Goal: Task Accomplishment & Management: Manage account settings

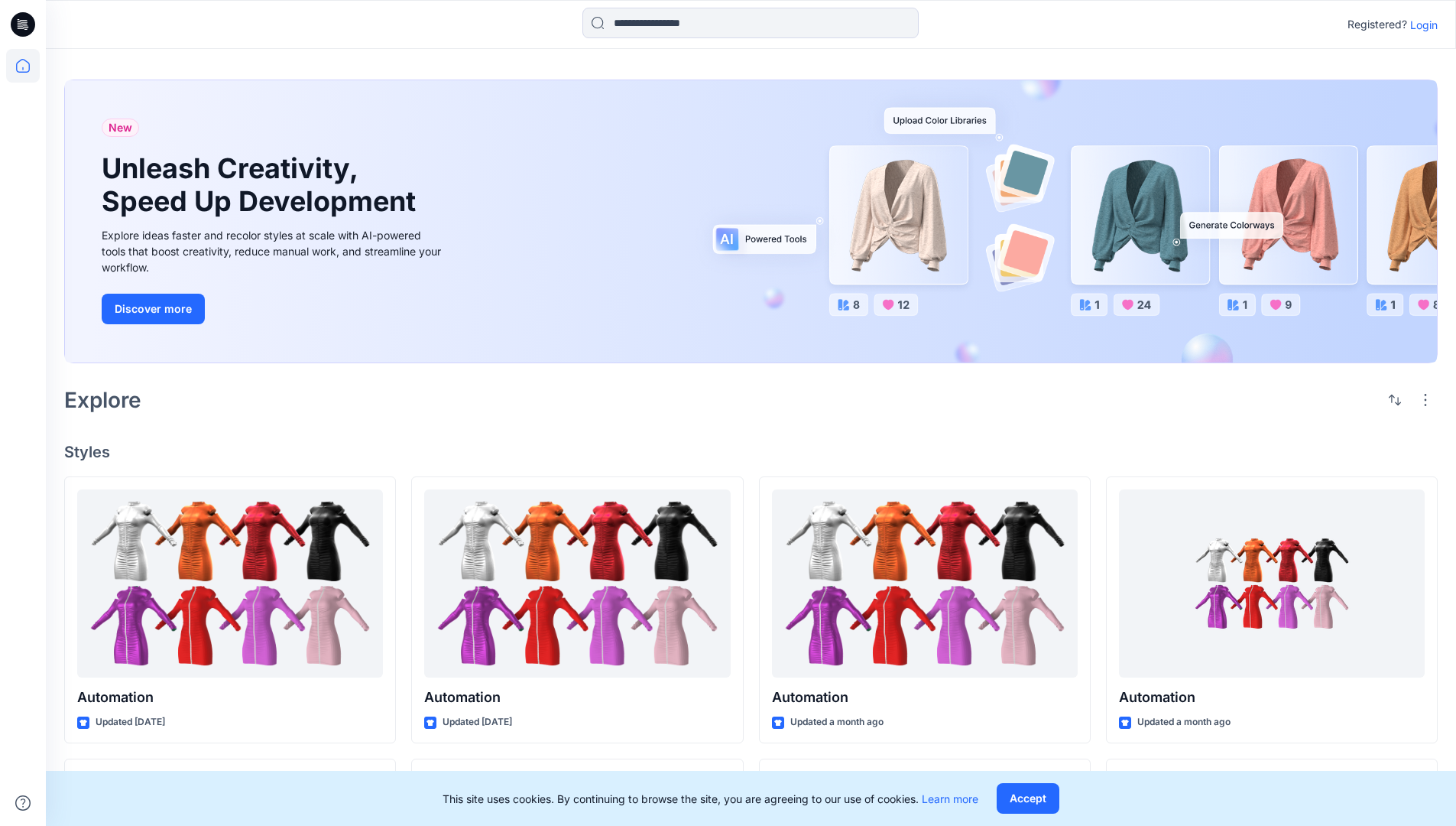
click at [1420, 24] on p "Login" at bounding box center [1423, 24] width 27 height 16
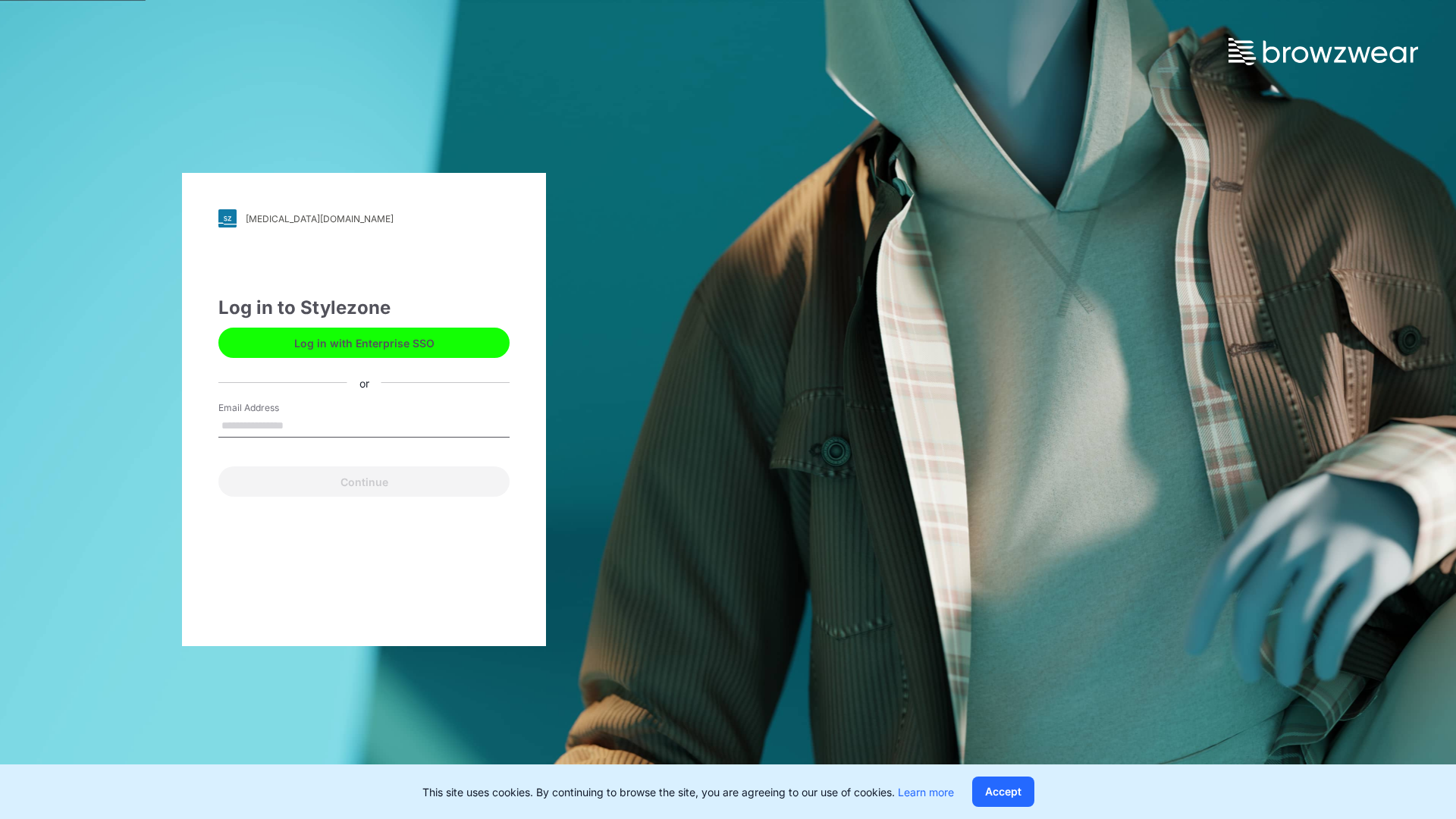
click at [299, 424] on input "Email Address" at bounding box center [364, 426] width 292 height 23
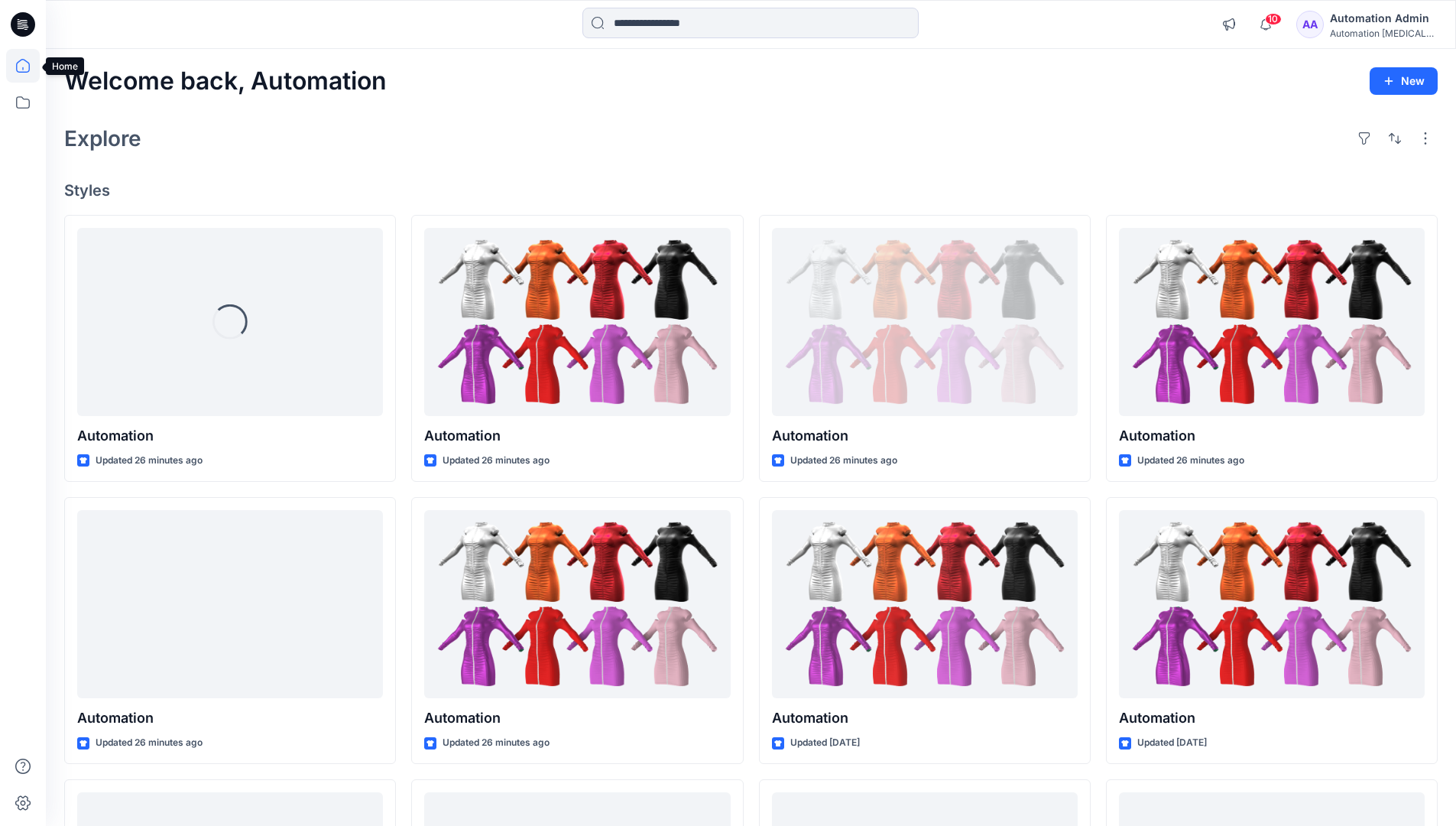
click at [29, 66] on icon at bounding box center [23, 66] width 14 height 14
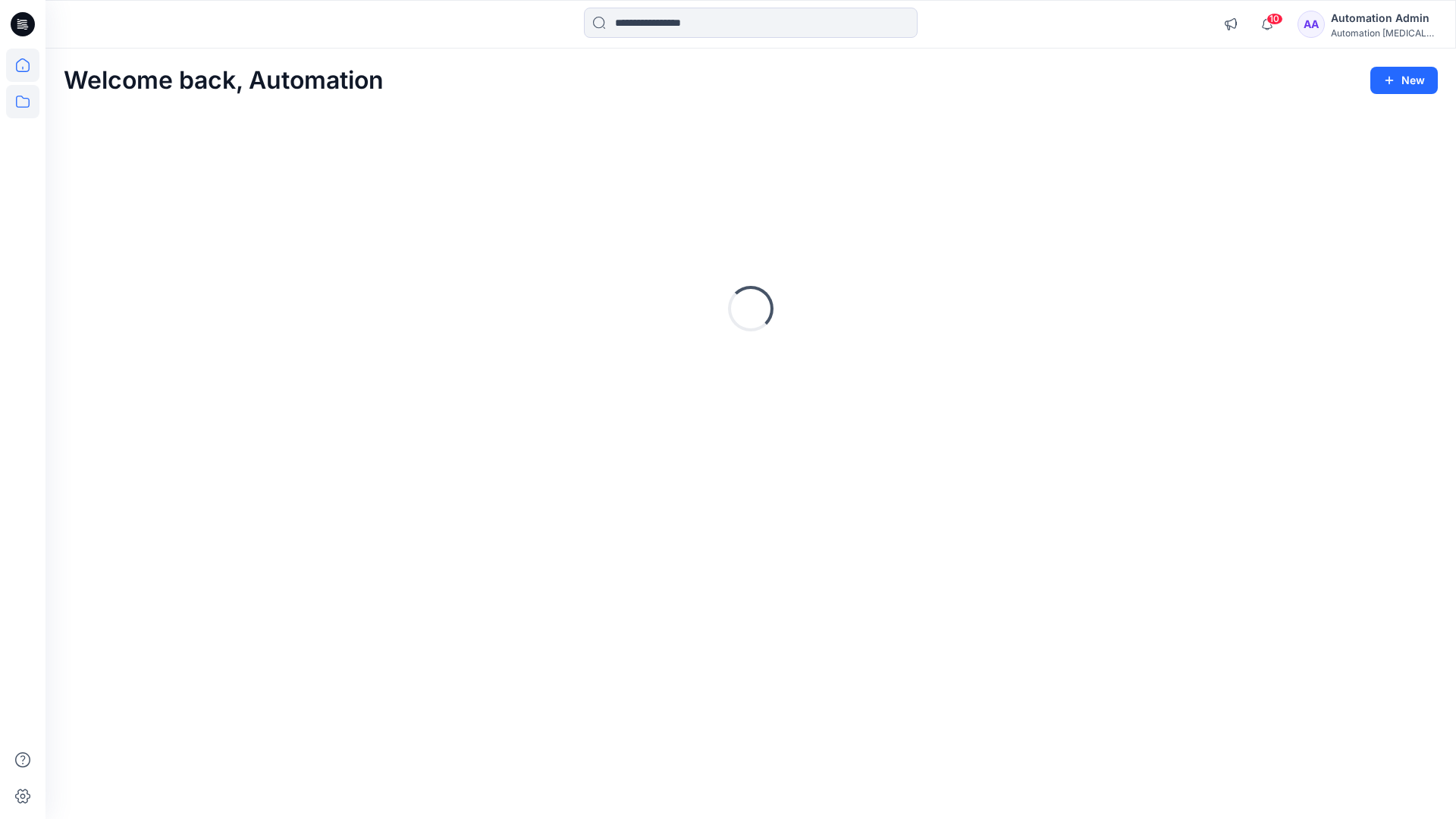
click at [27, 102] on icon at bounding box center [23, 102] width 33 height 33
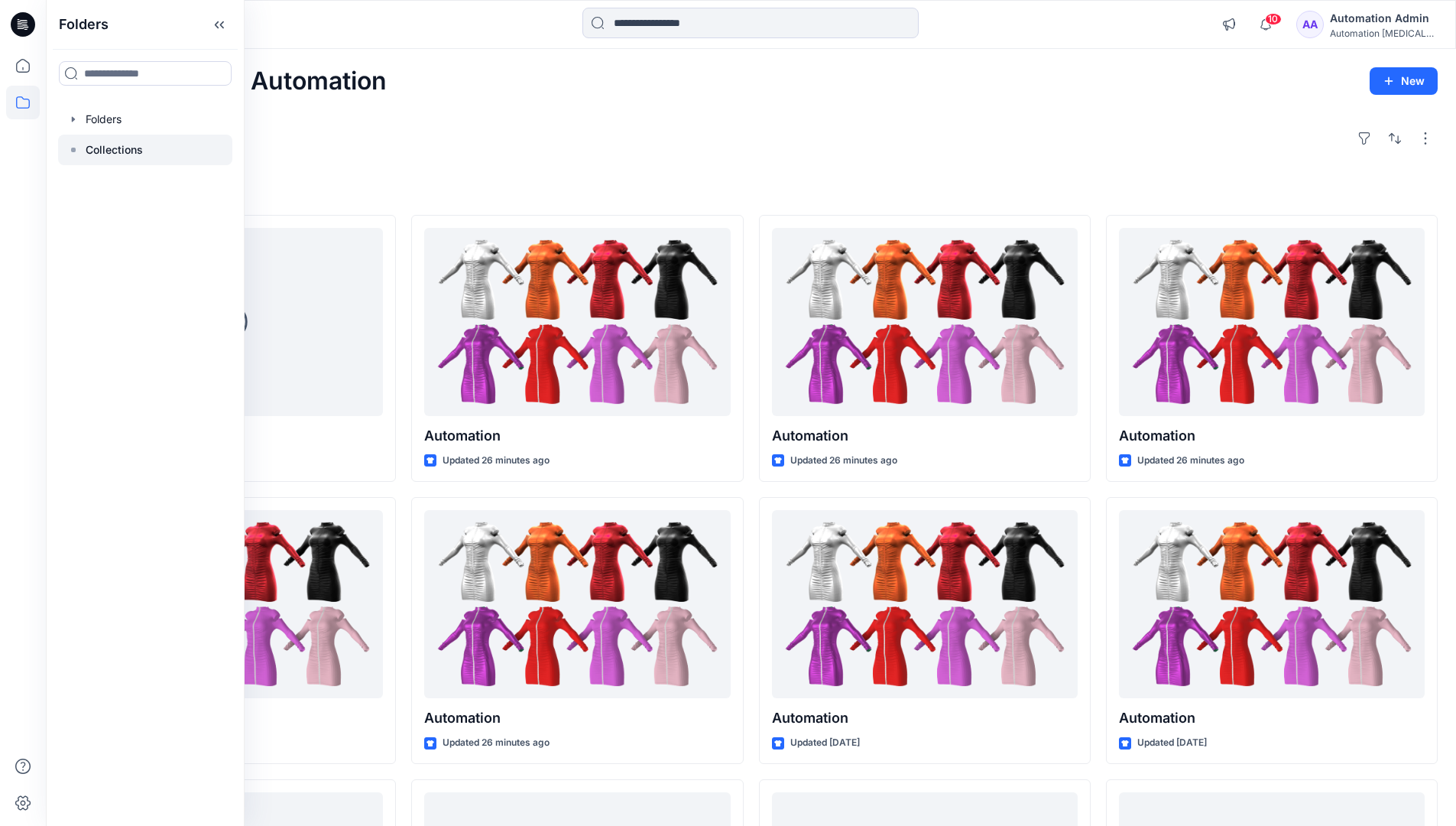
click at [112, 150] on p "Collections" at bounding box center [115, 150] width 58 height 18
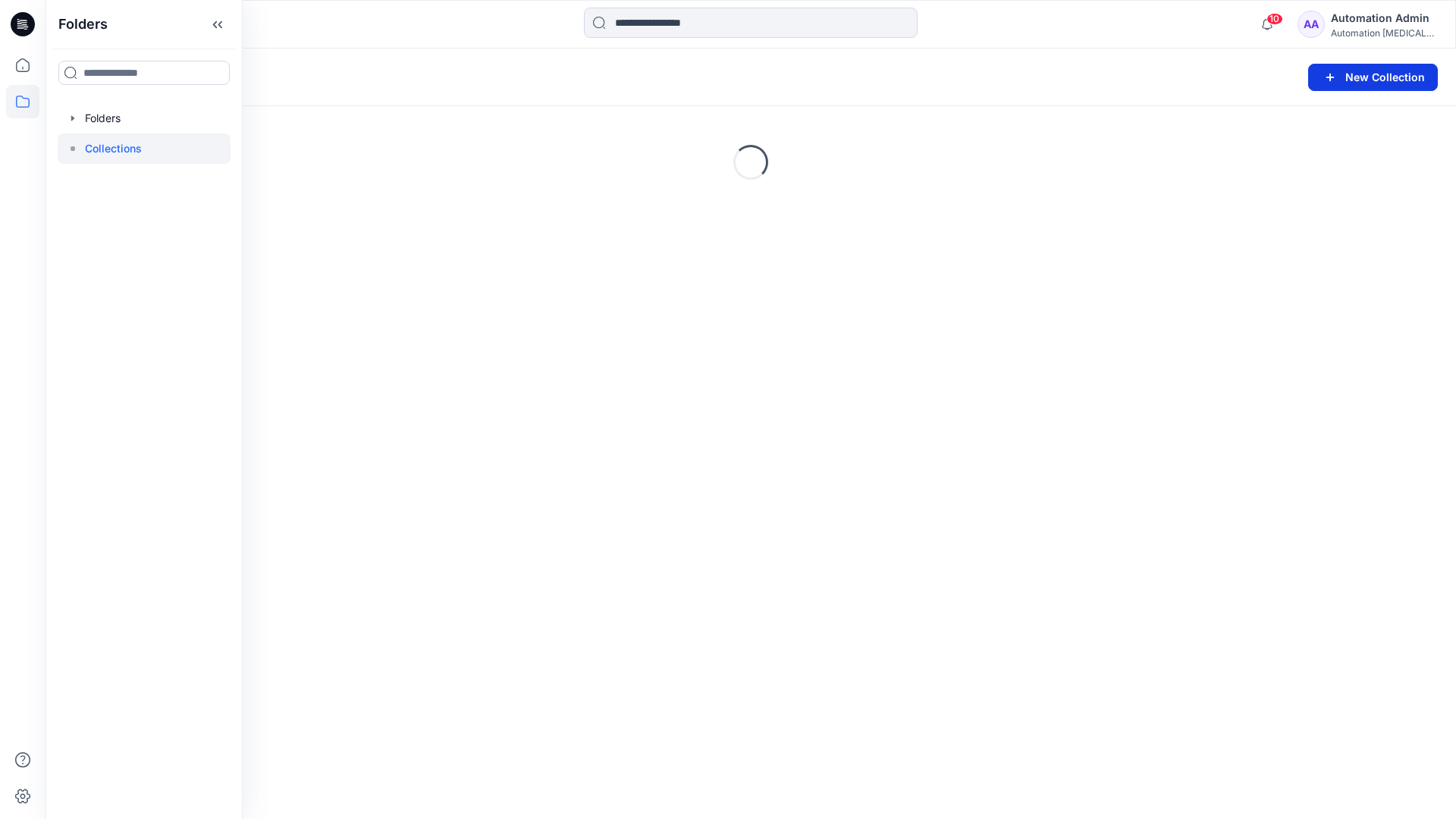
click at [1372, 82] on button "New Collection" at bounding box center [1373, 76] width 129 height 27
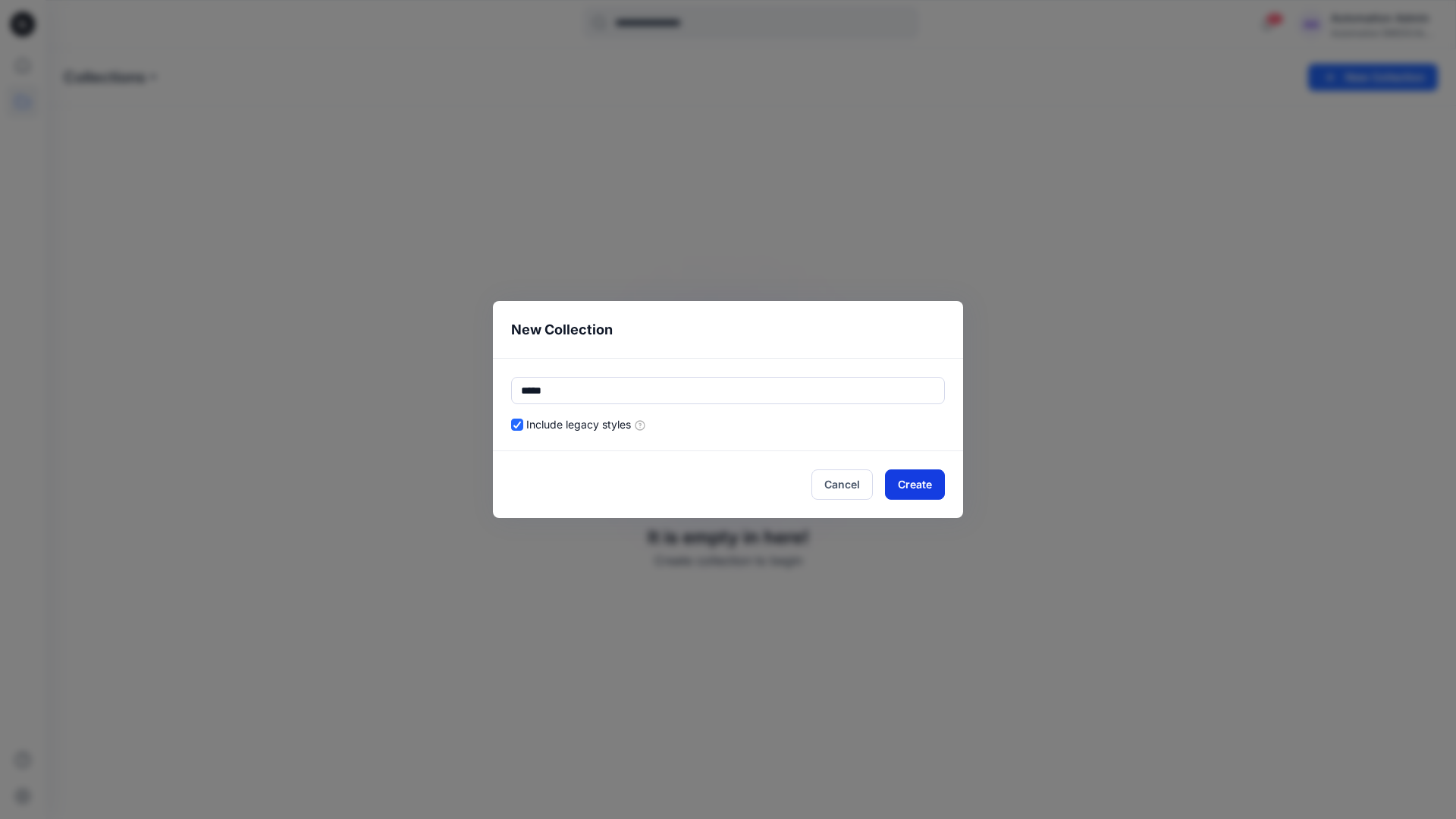
type input "*****"
click at [908, 487] on button "Create" at bounding box center [915, 484] width 60 height 30
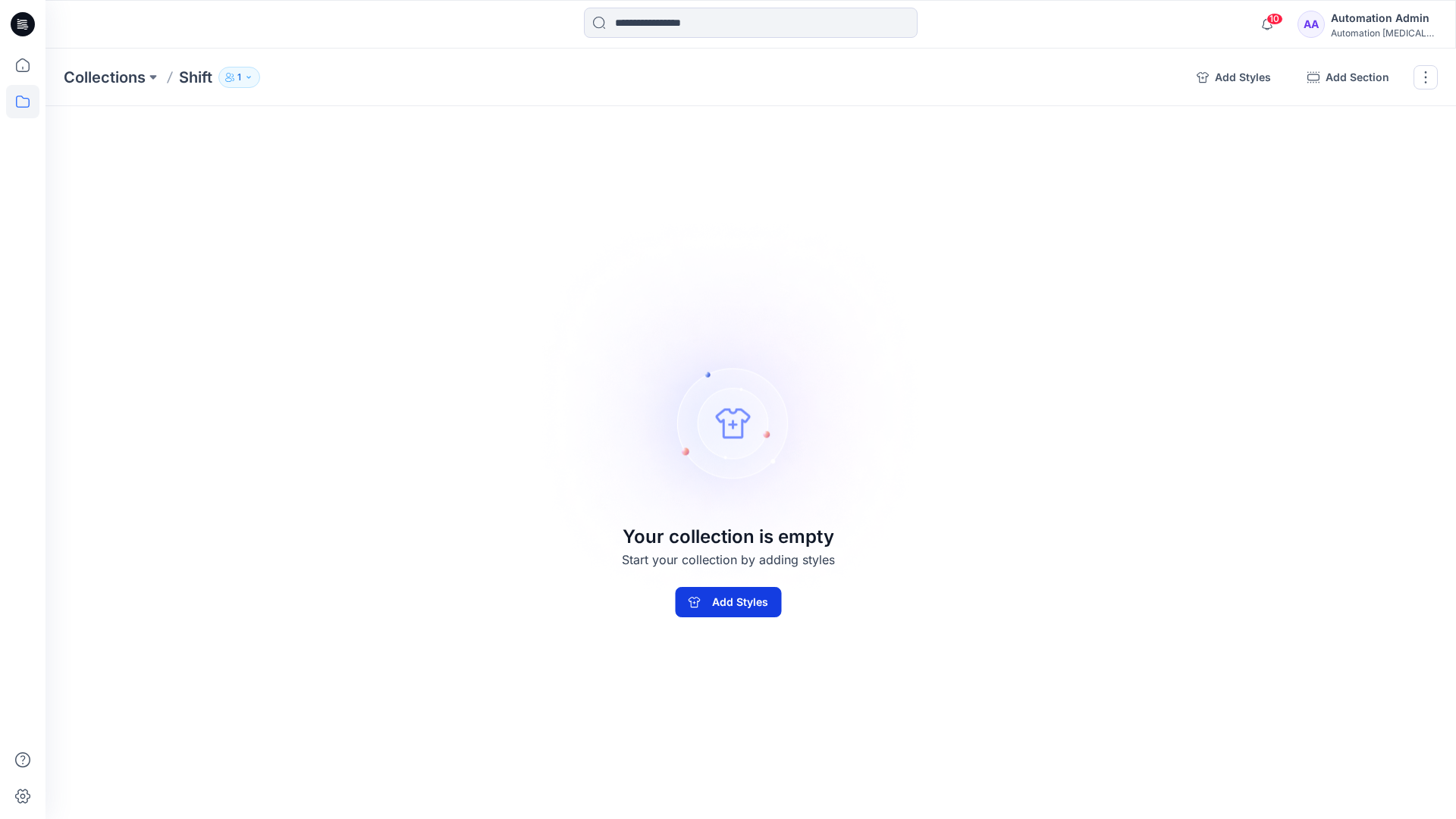
click at [765, 594] on button "Add Styles" at bounding box center [728, 601] width 106 height 30
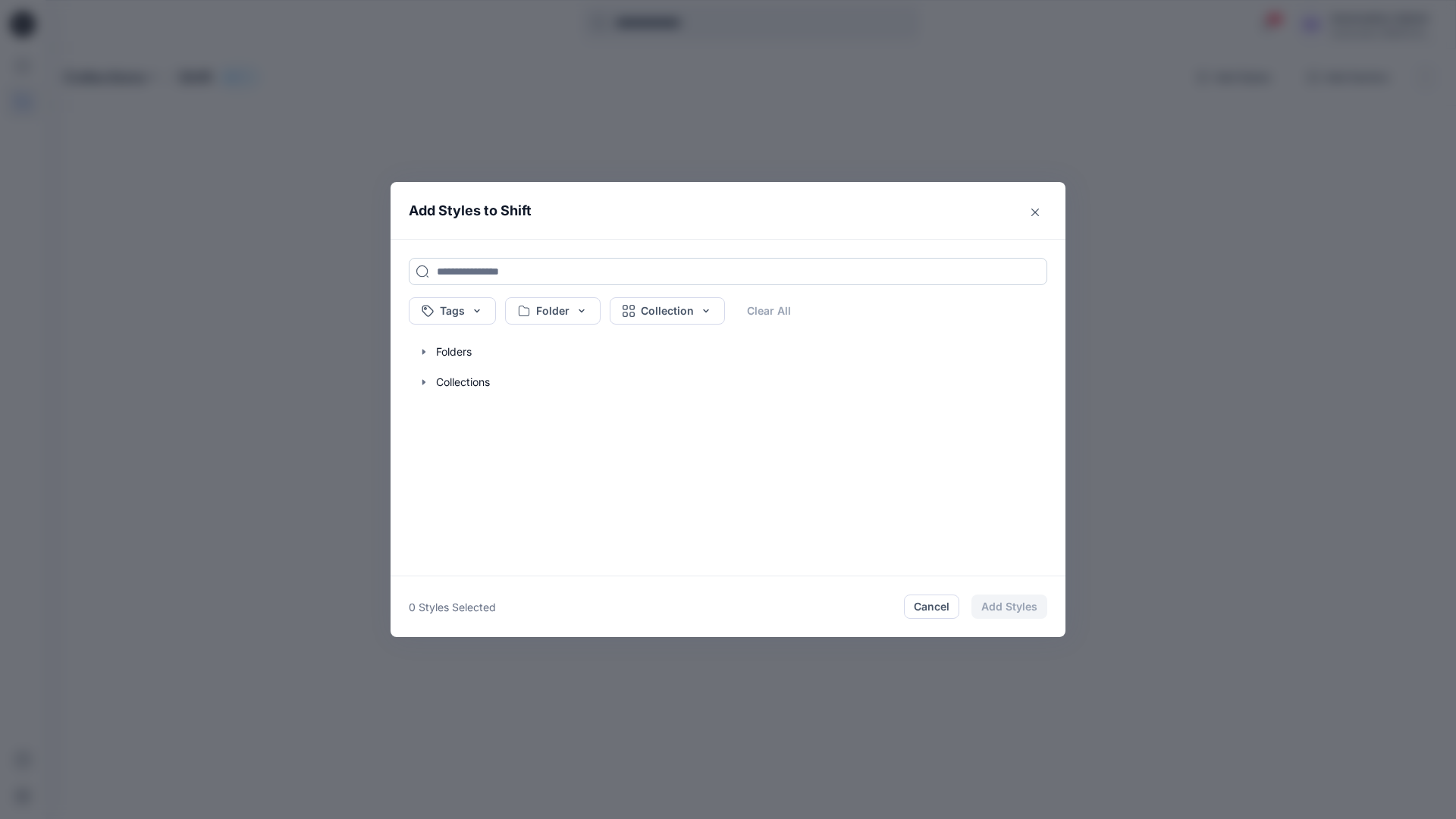
click at [458, 270] on input at bounding box center [728, 271] width 639 height 27
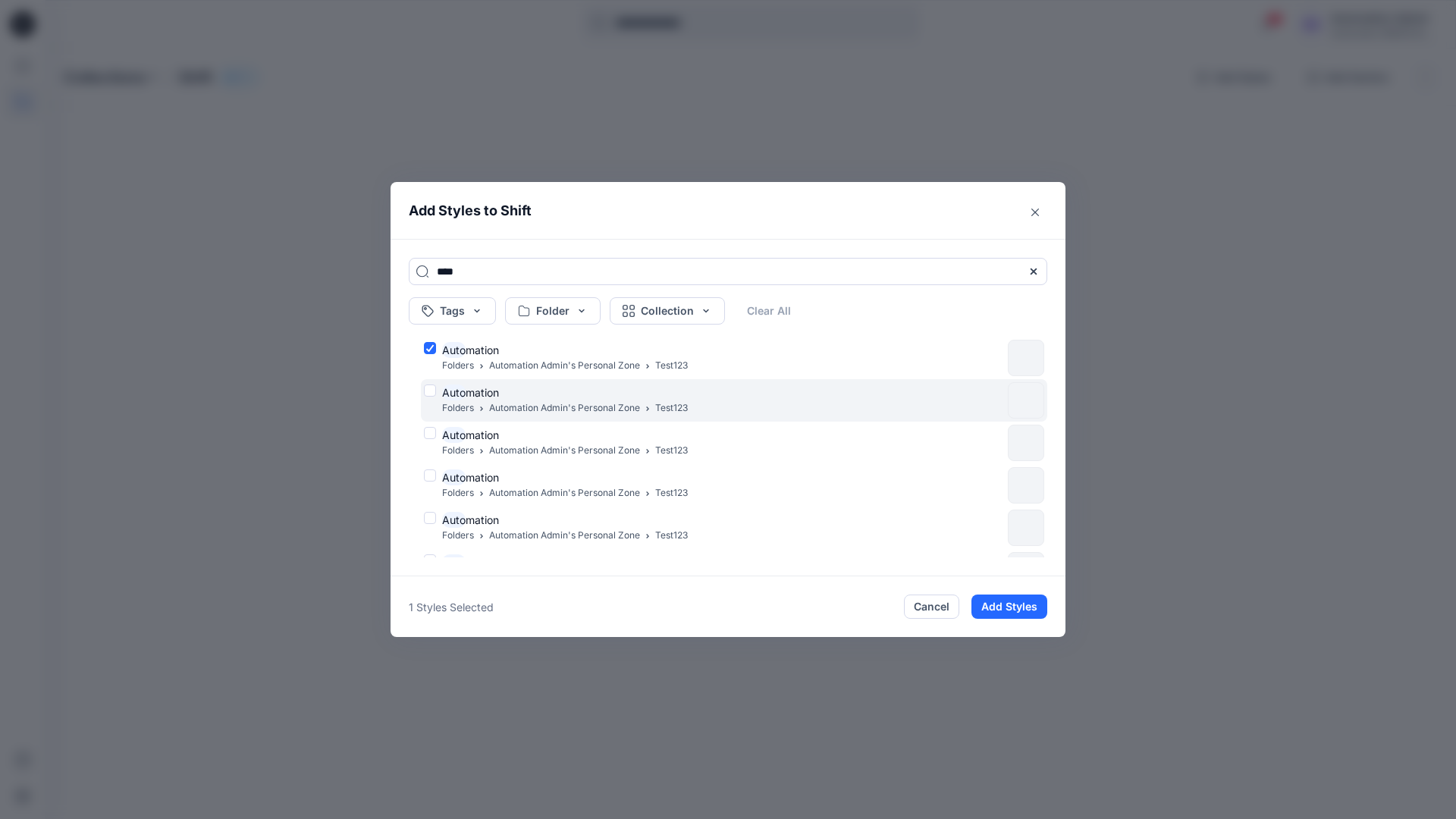
type input "****"
click at [430, 388] on div "Auto mation Folders Automation Admin's Personal Zone Test123" at bounding box center [713, 400] width 578 height 32
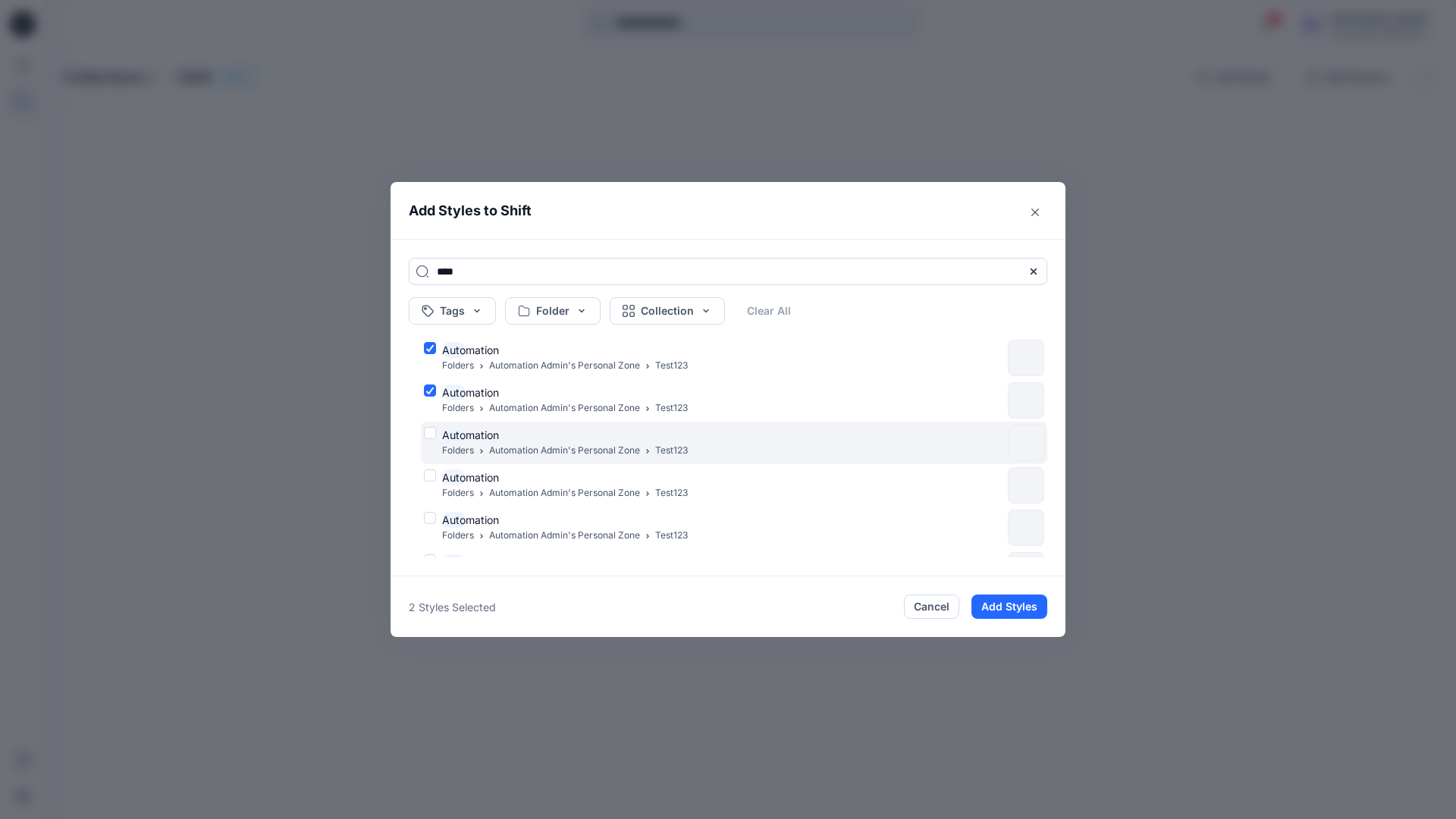
click at [430, 430] on div "Auto mation Folders Automation Admin's Personal Zone Test123" at bounding box center [713, 442] width 578 height 32
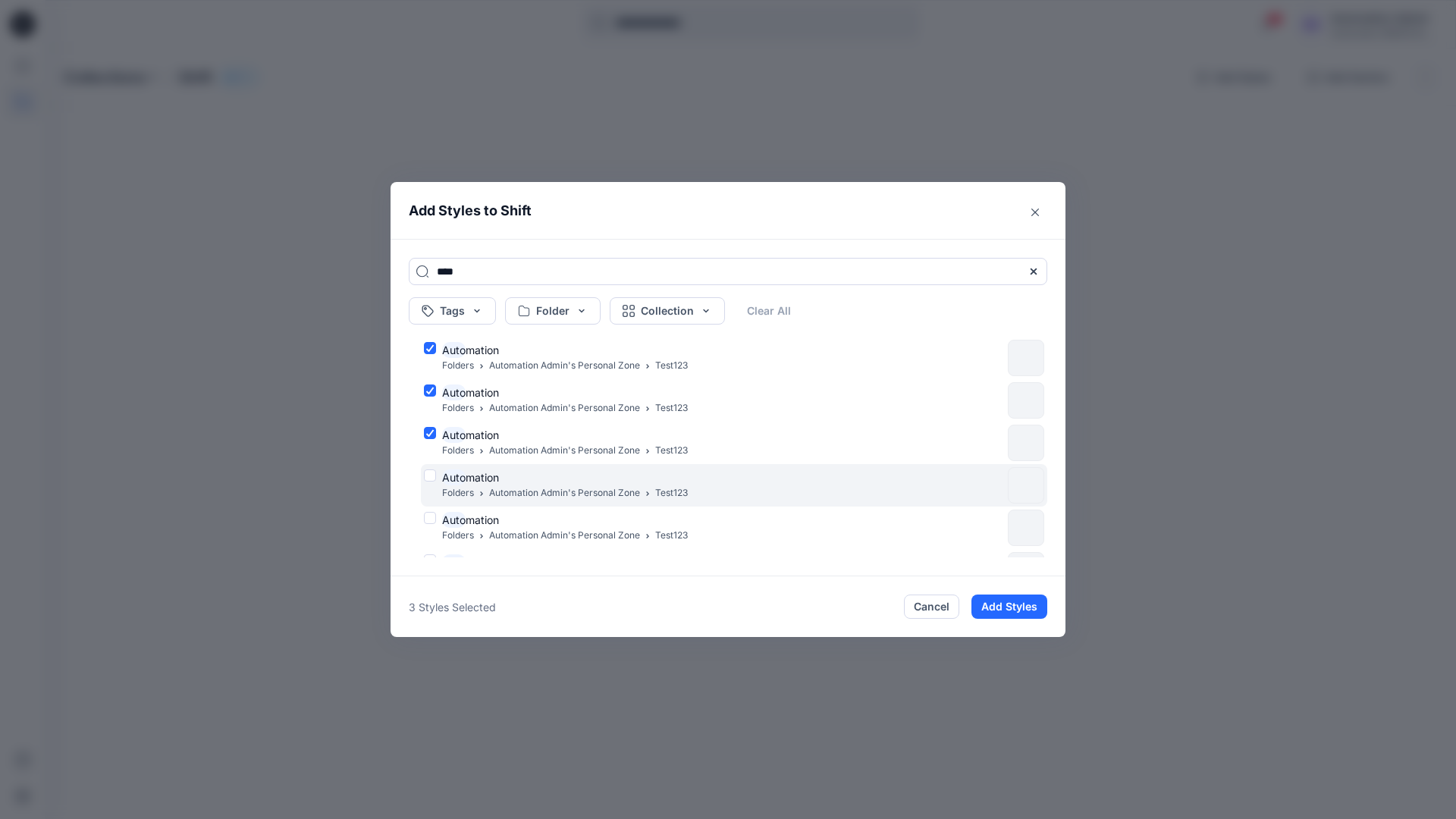
click at [431, 474] on div "Auto mation Folders Automation Admin's Personal Zone Test123" at bounding box center [713, 485] width 578 height 32
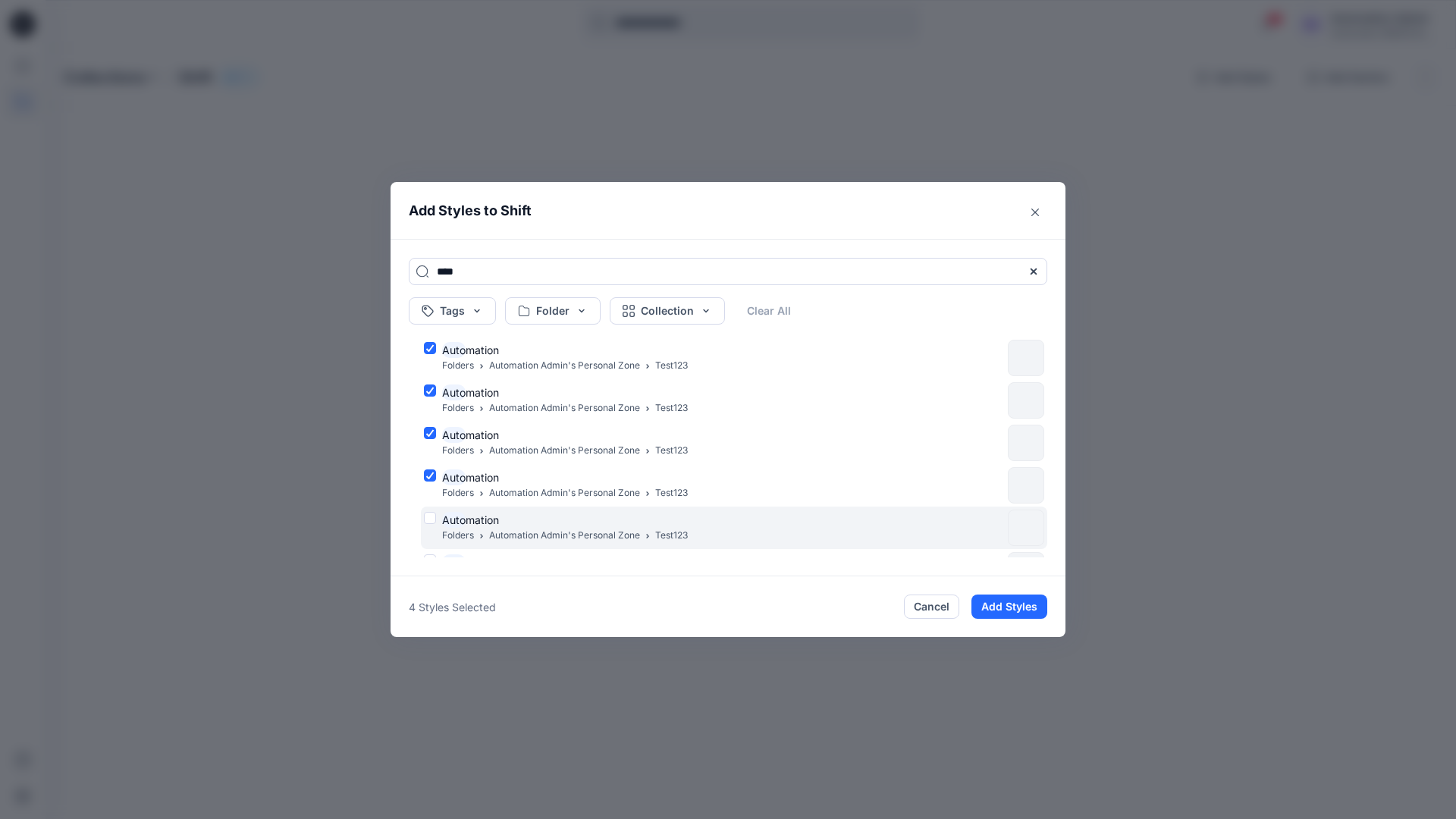
click at [428, 521] on div "Auto mation Folders Automation Admin's Personal Zone Test123" at bounding box center [713, 527] width 578 height 32
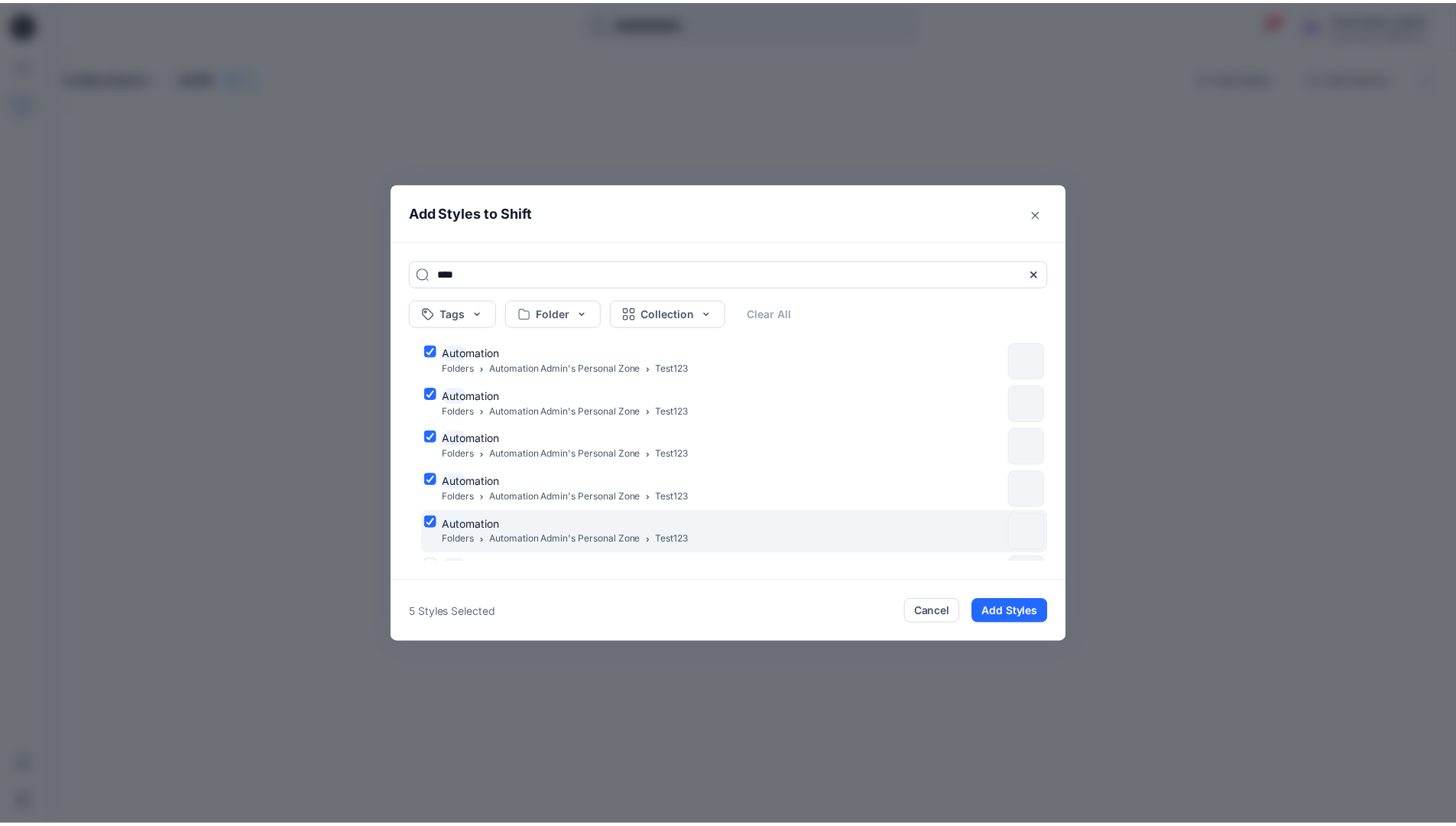
scroll to position [124, 0]
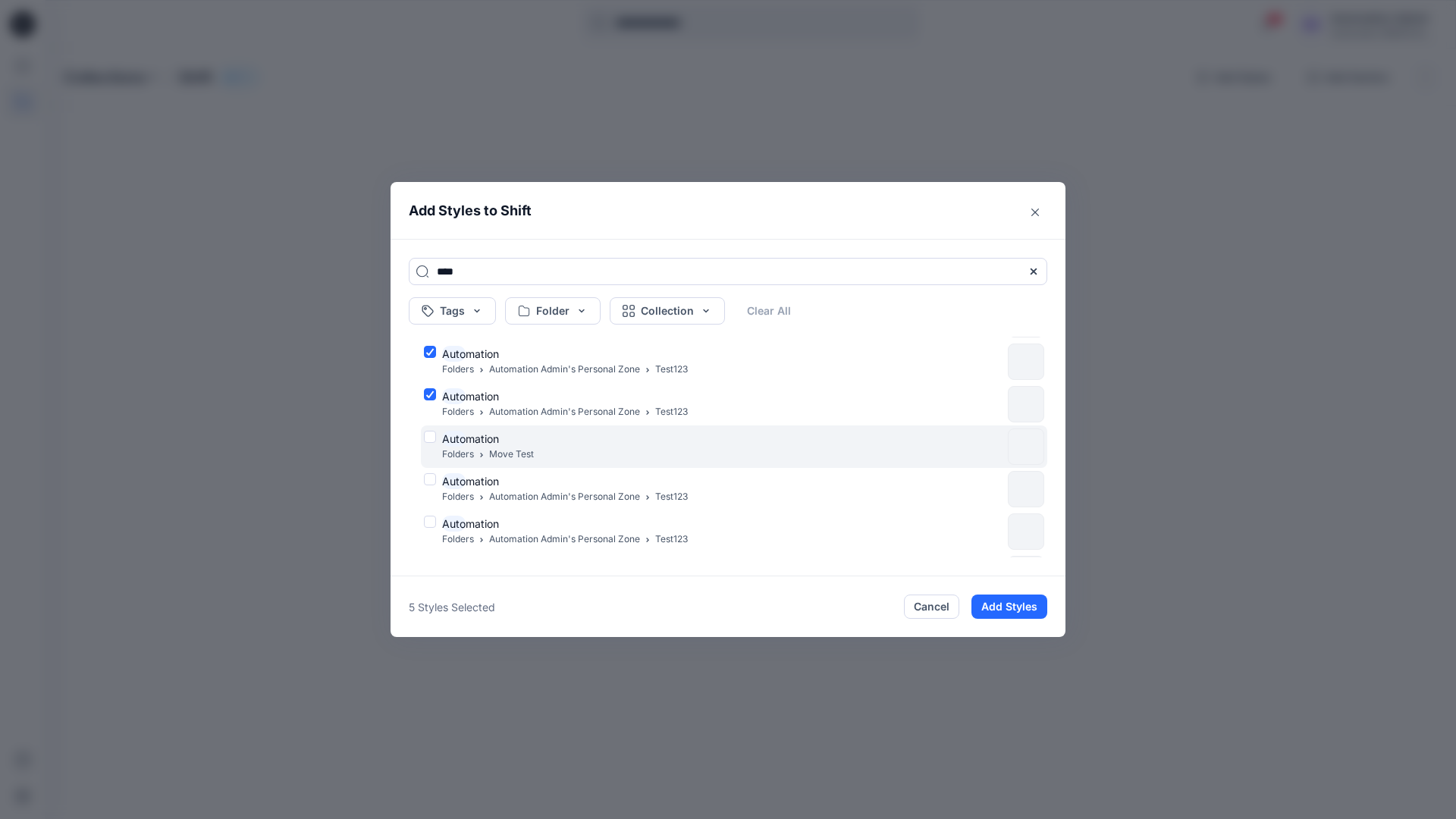
click at [430, 436] on div "Auto mation Folders Move Test" at bounding box center [713, 446] width 578 height 32
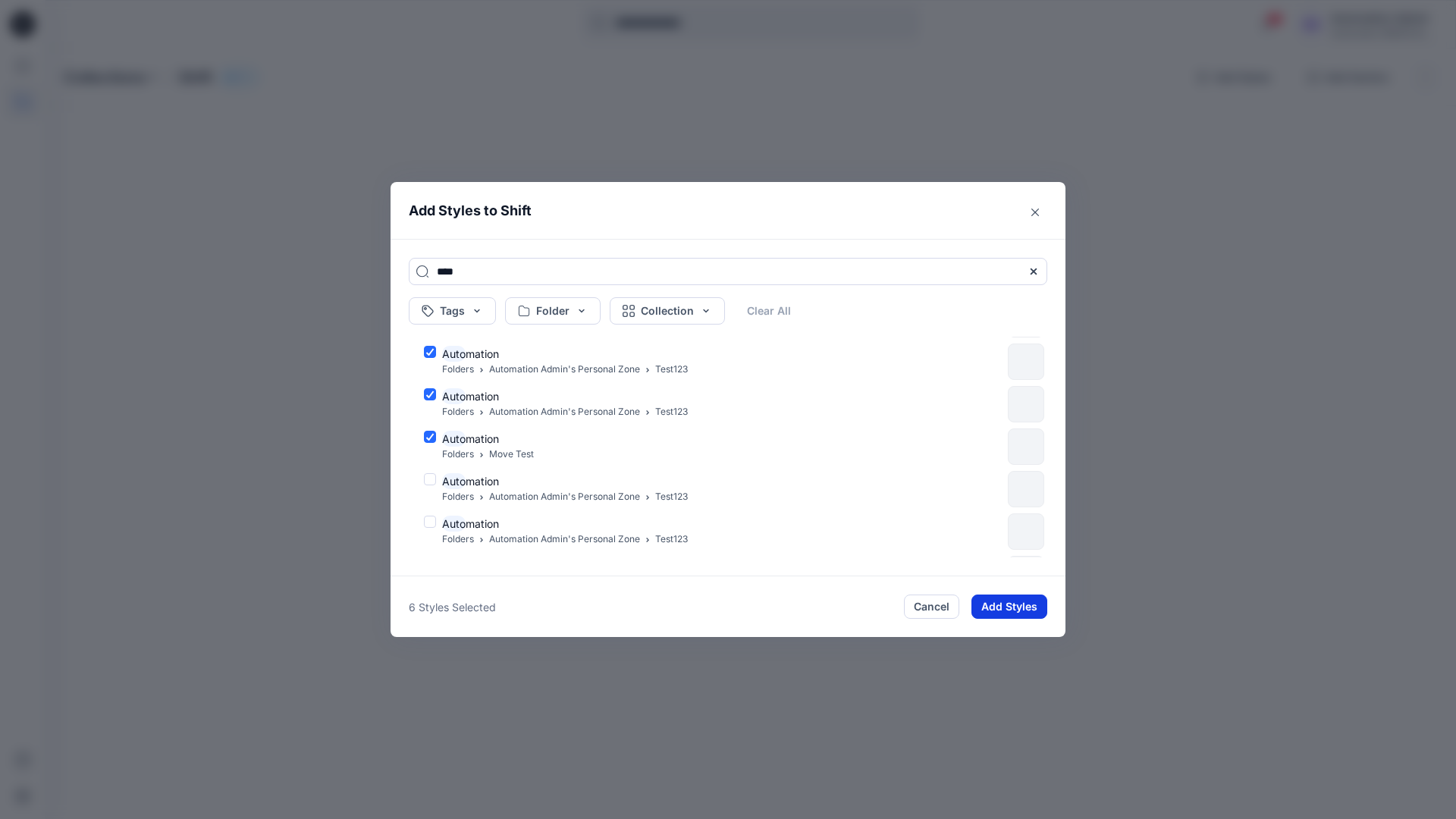
click at [997, 599] on button "Add Styles" at bounding box center [1009, 606] width 75 height 24
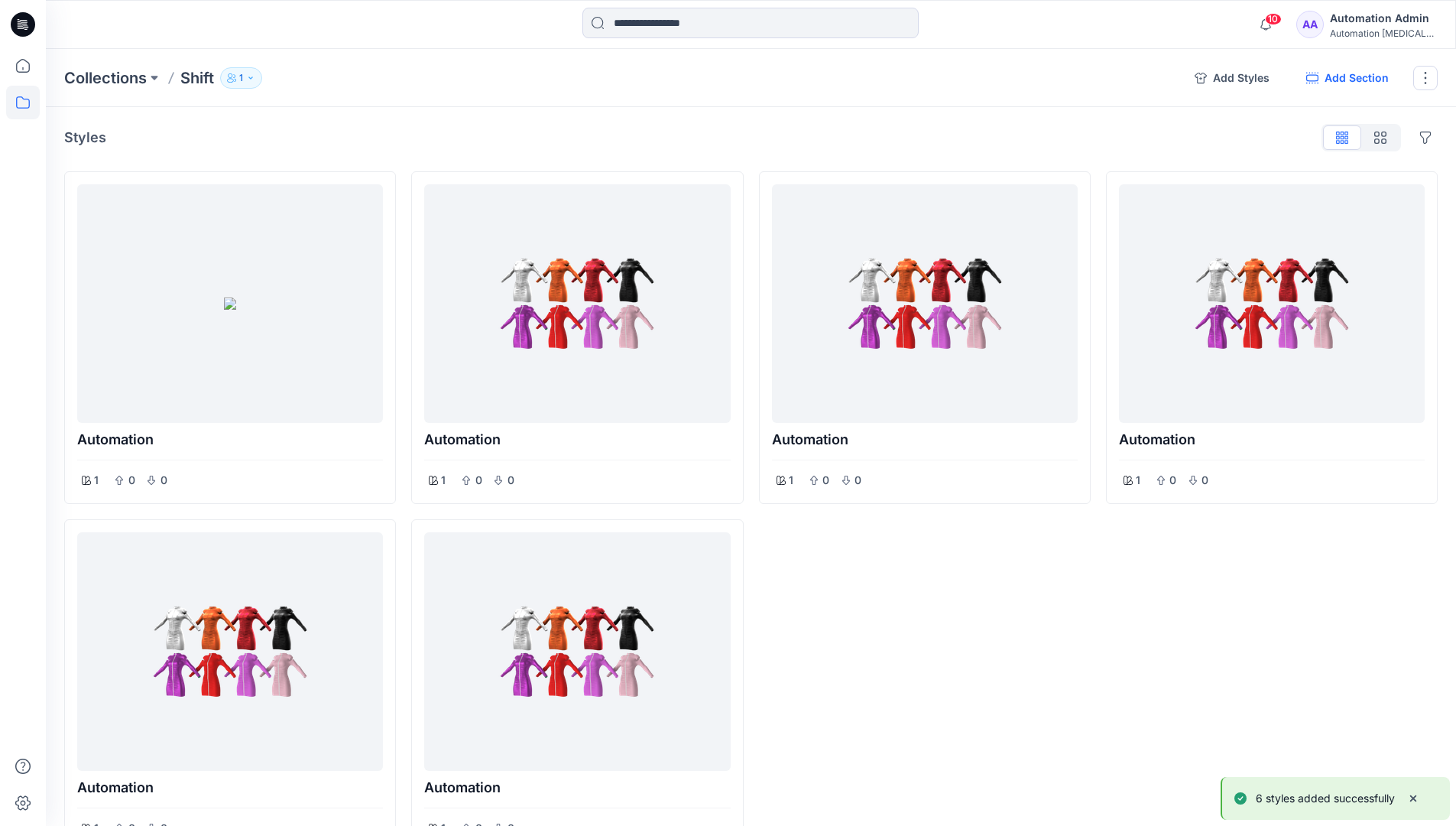
click at [1345, 79] on button "Add Section" at bounding box center [1348, 78] width 107 height 24
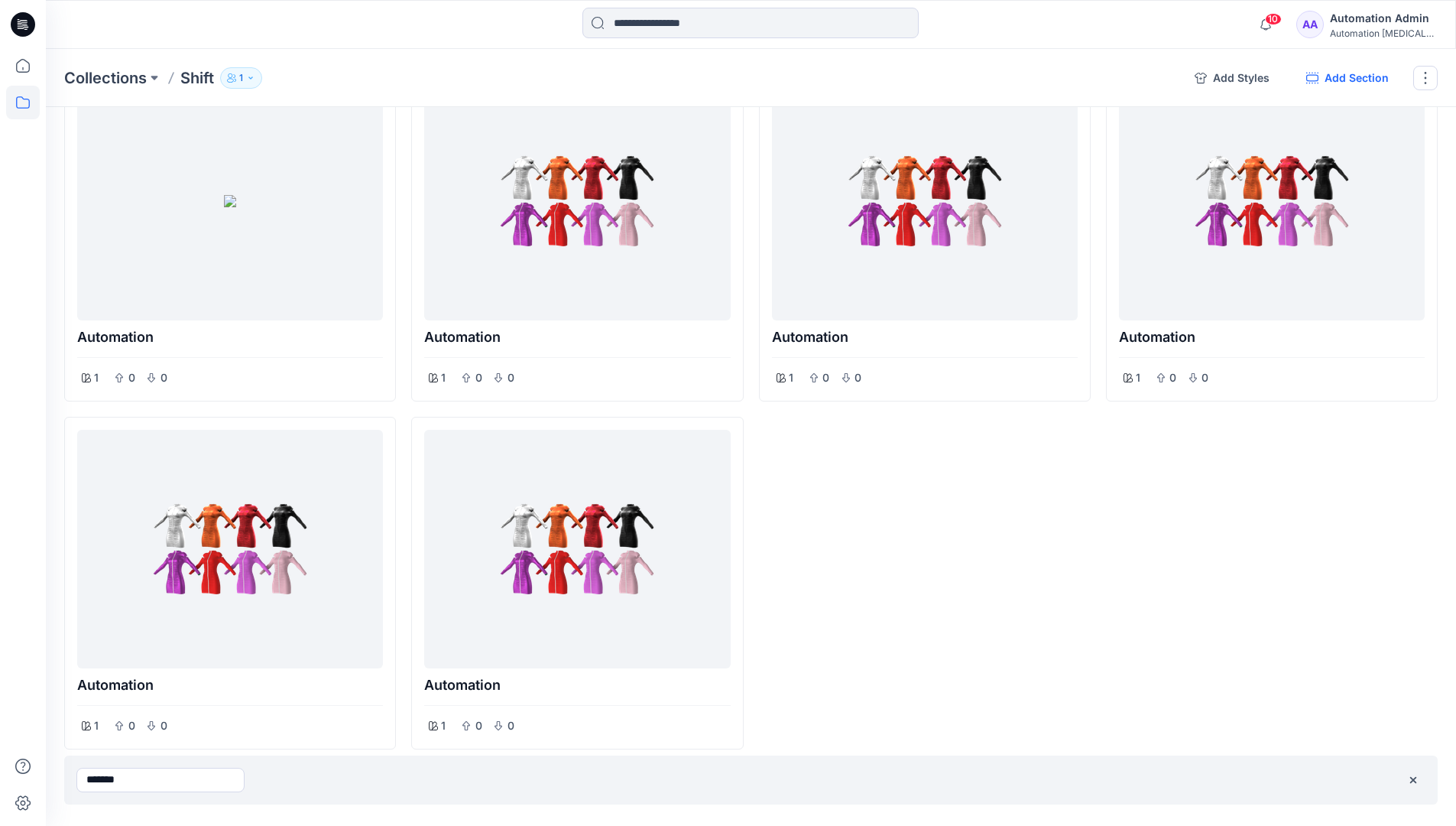
type input "*******"
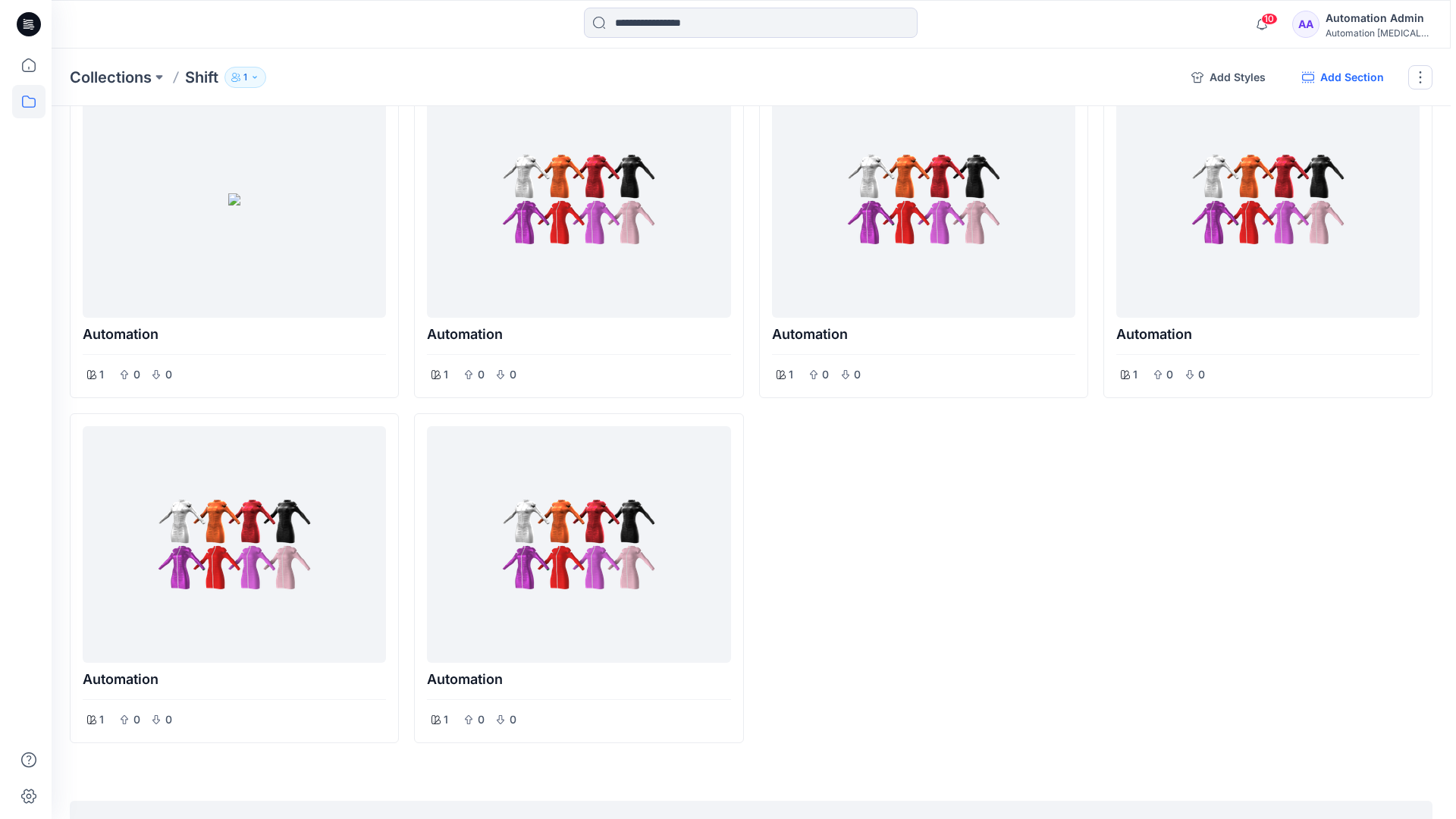
scroll to position [0, 0]
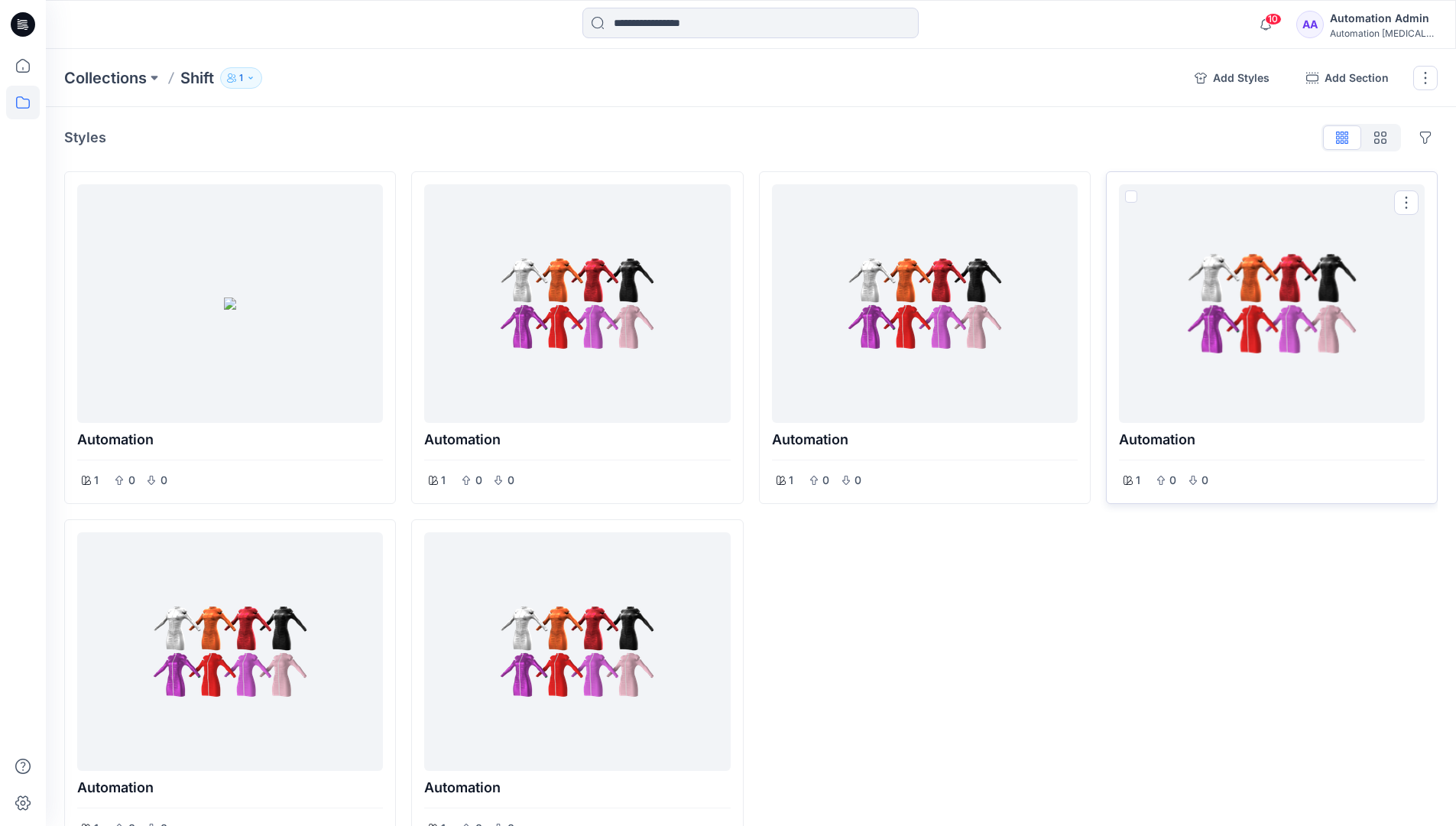
click at [1132, 197] on span at bounding box center [1131, 197] width 12 height 12
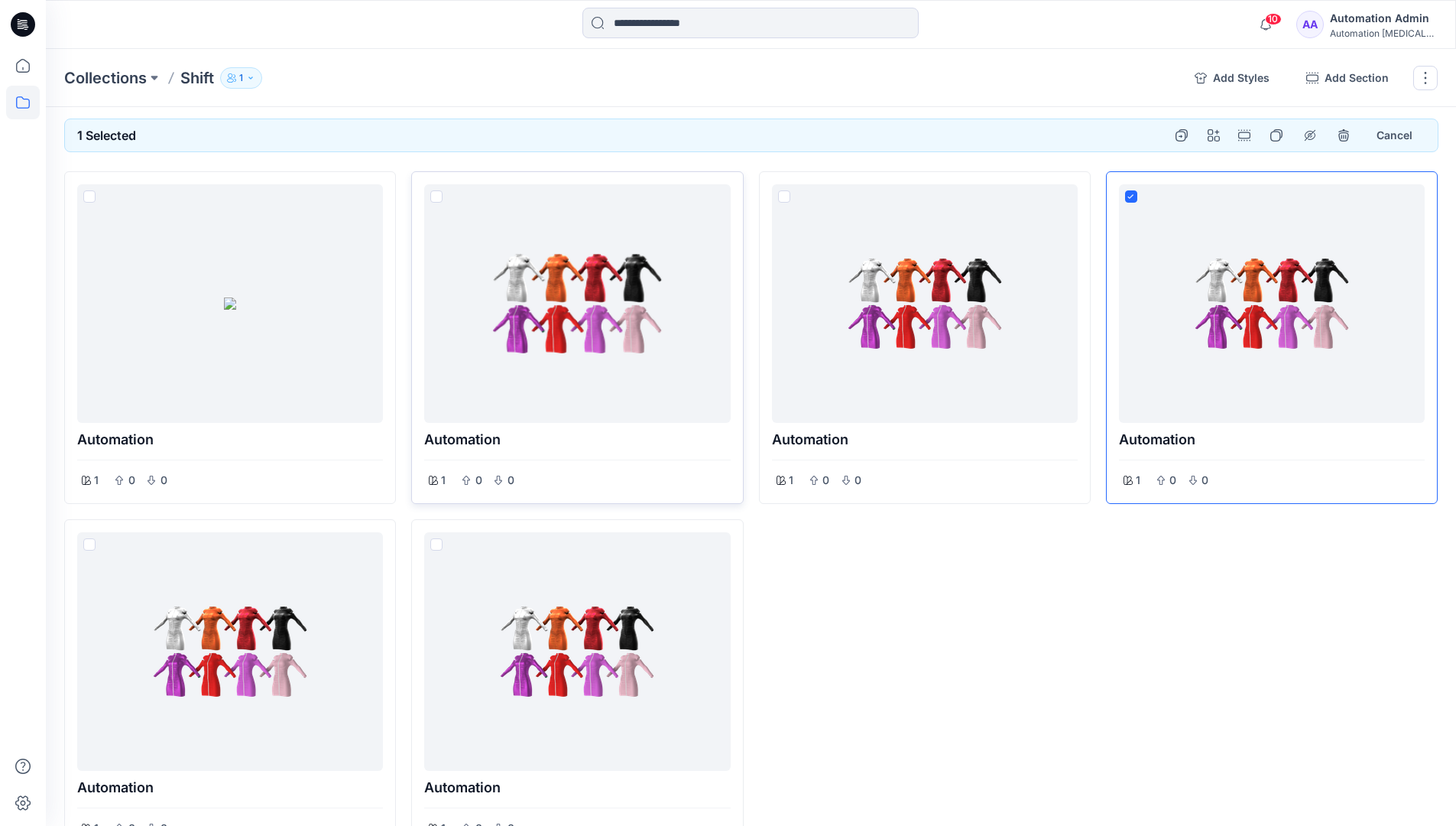
click at [439, 199] on span at bounding box center [436, 197] width 12 height 12
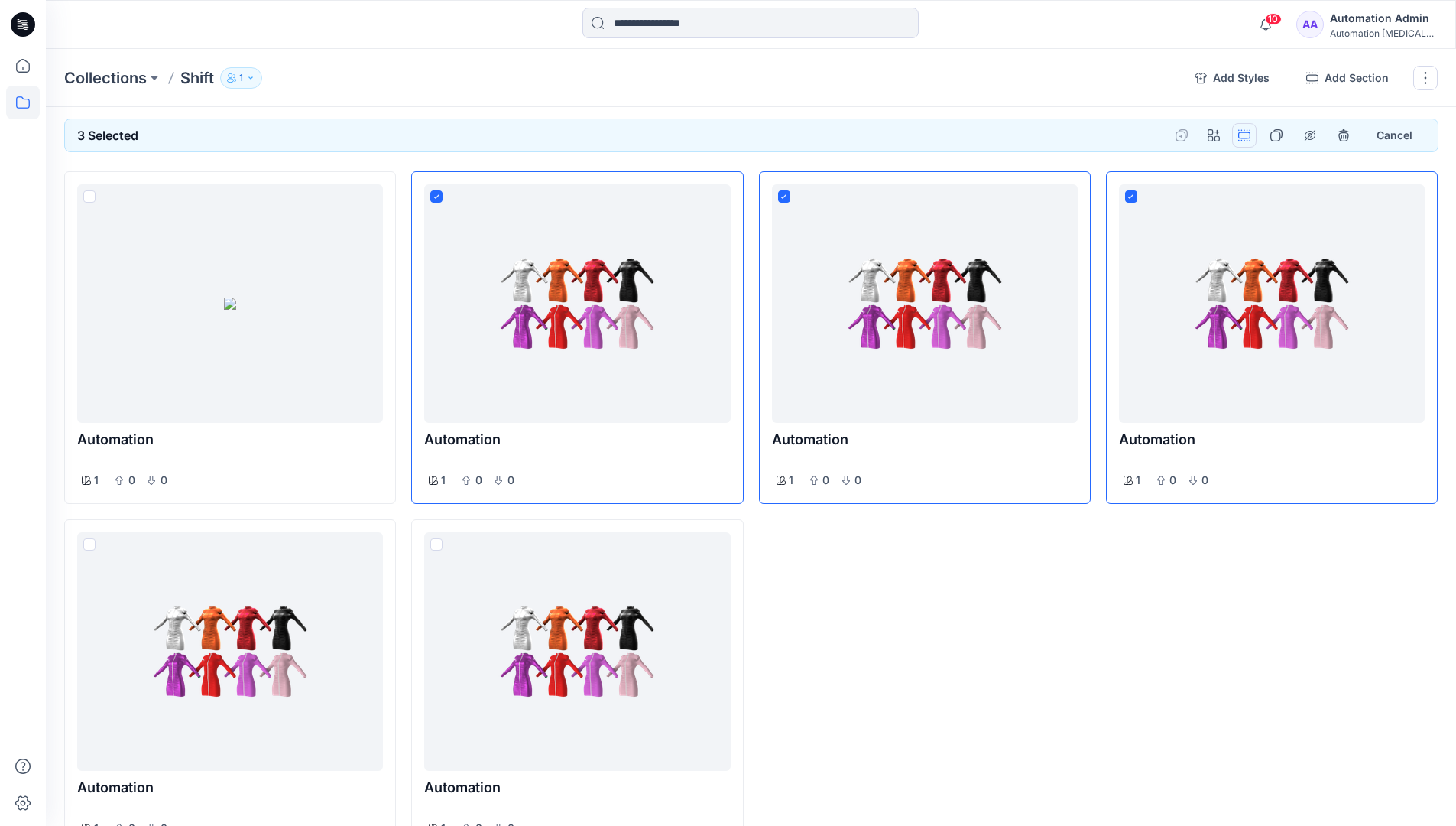
click at [1246, 135] on button "Options" at bounding box center [1244, 136] width 24 height 24
click at [1138, 172] on button "Section" at bounding box center [1170, 171] width 165 height 28
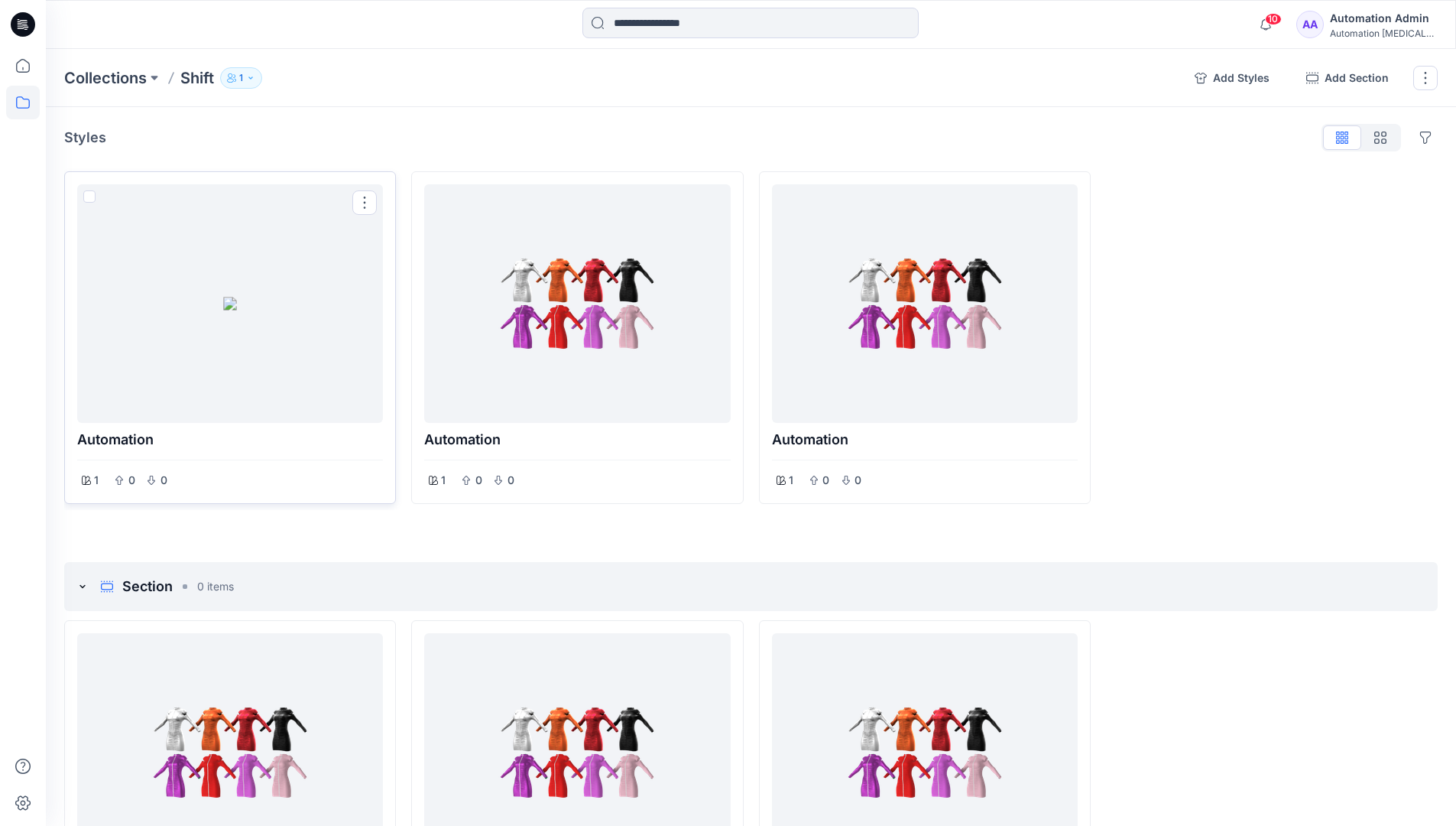
click at [90, 200] on span at bounding box center [89, 197] width 12 height 12
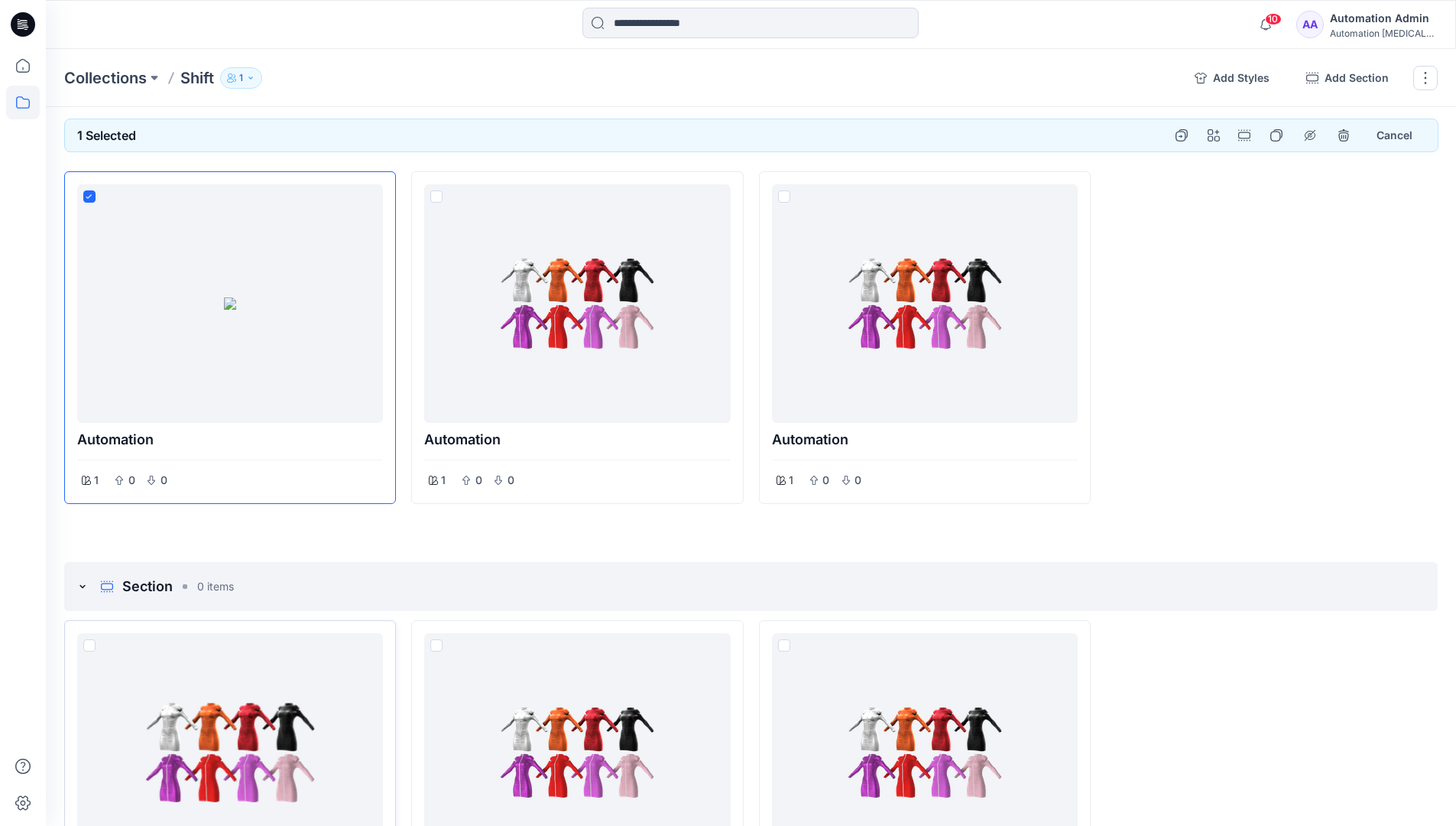
click at [87, 644] on span at bounding box center [89, 646] width 12 height 12
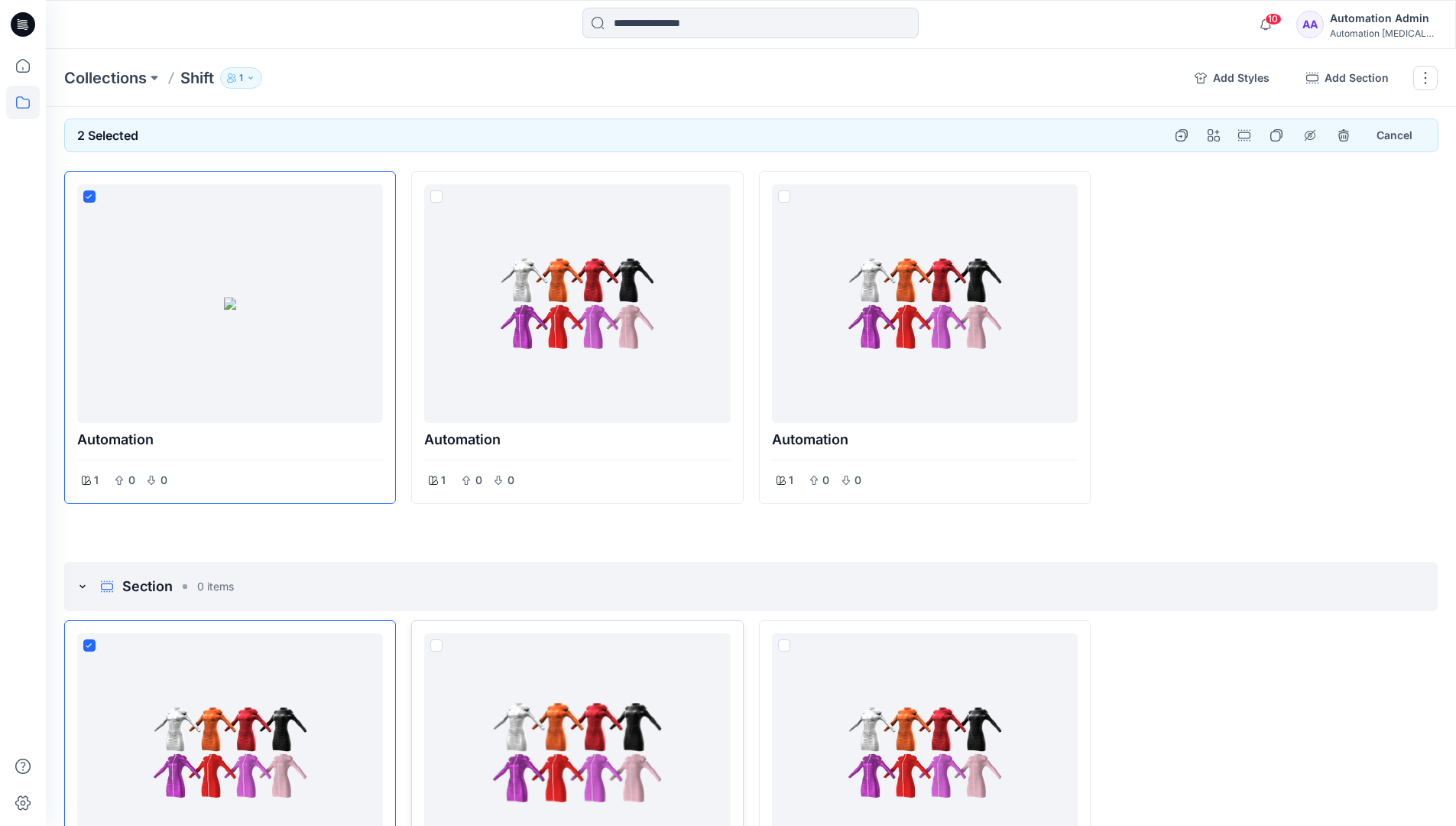
click at [437, 646] on span at bounding box center [436, 646] width 12 height 12
click at [110, 77] on p "Collections" at bounding box center [105, 78] width 82 height 21
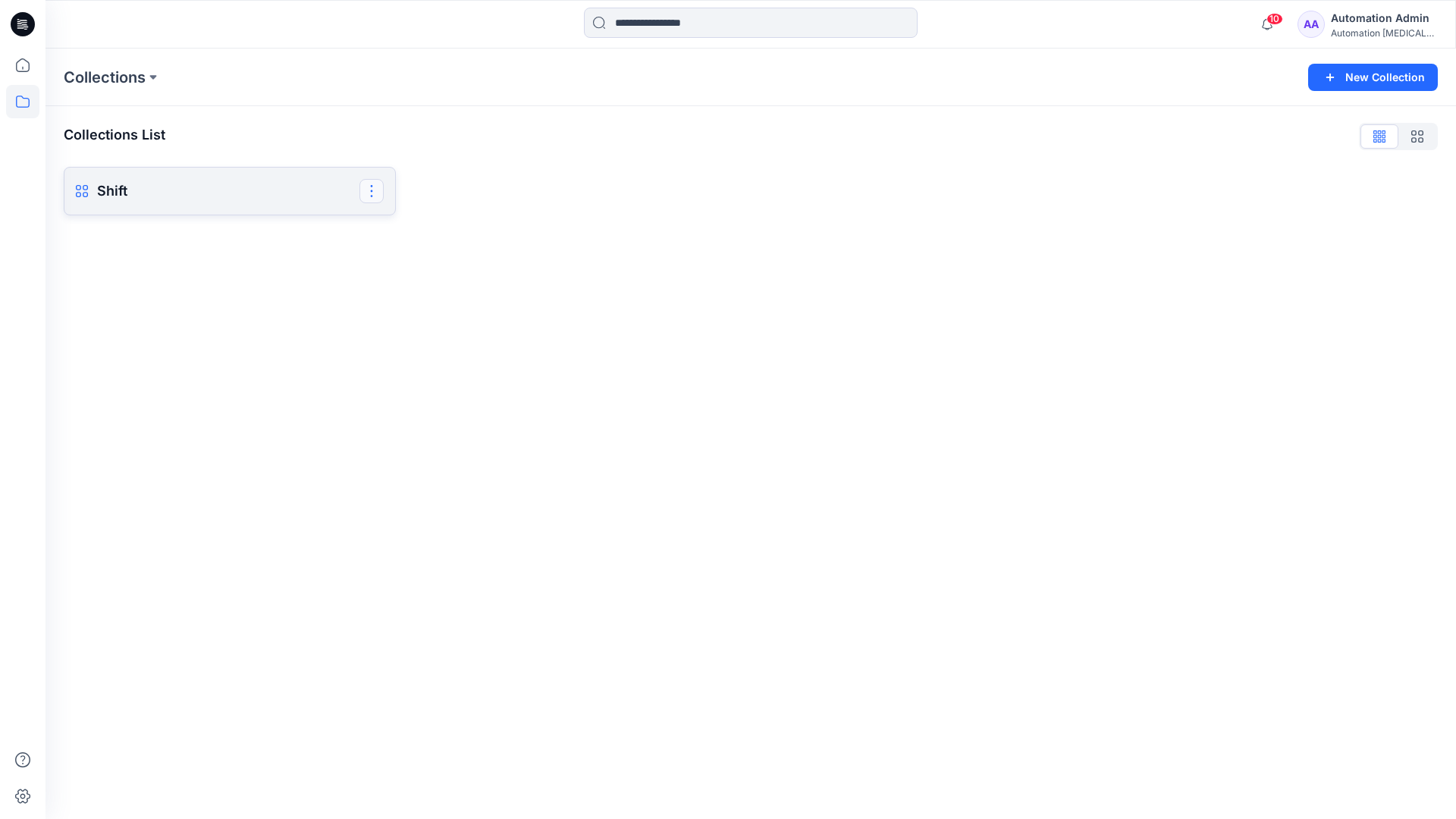
click at [372, 189] on button "button" at bounding box center [371, 191] width 24 height 24
click at [271, 298] on button "Delete Collection" at bounding box center [298, 296] width 164 height 28
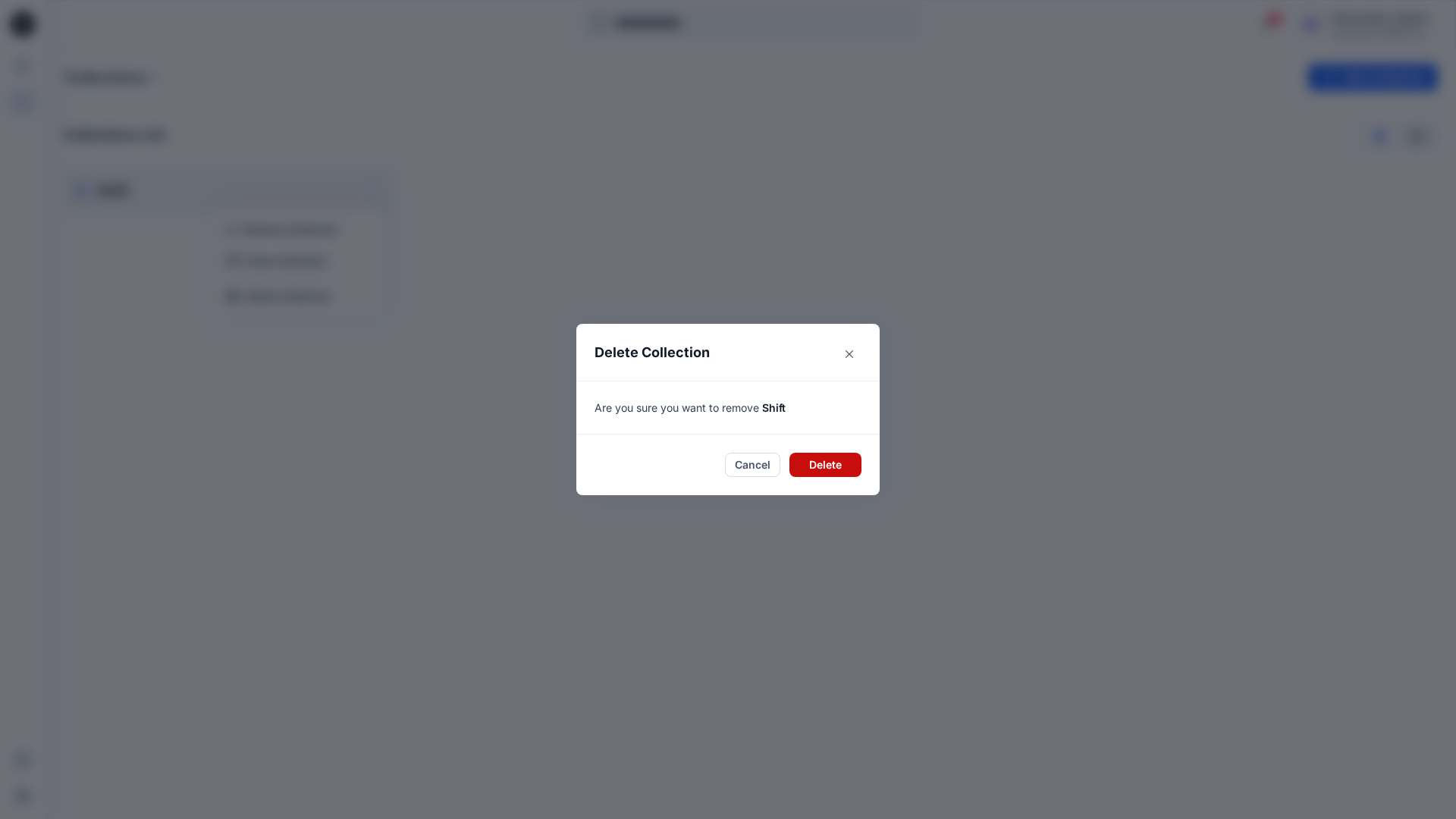
click at [821, 457] on button "Delete" at bounding box center [825, 465] width 72 height 24
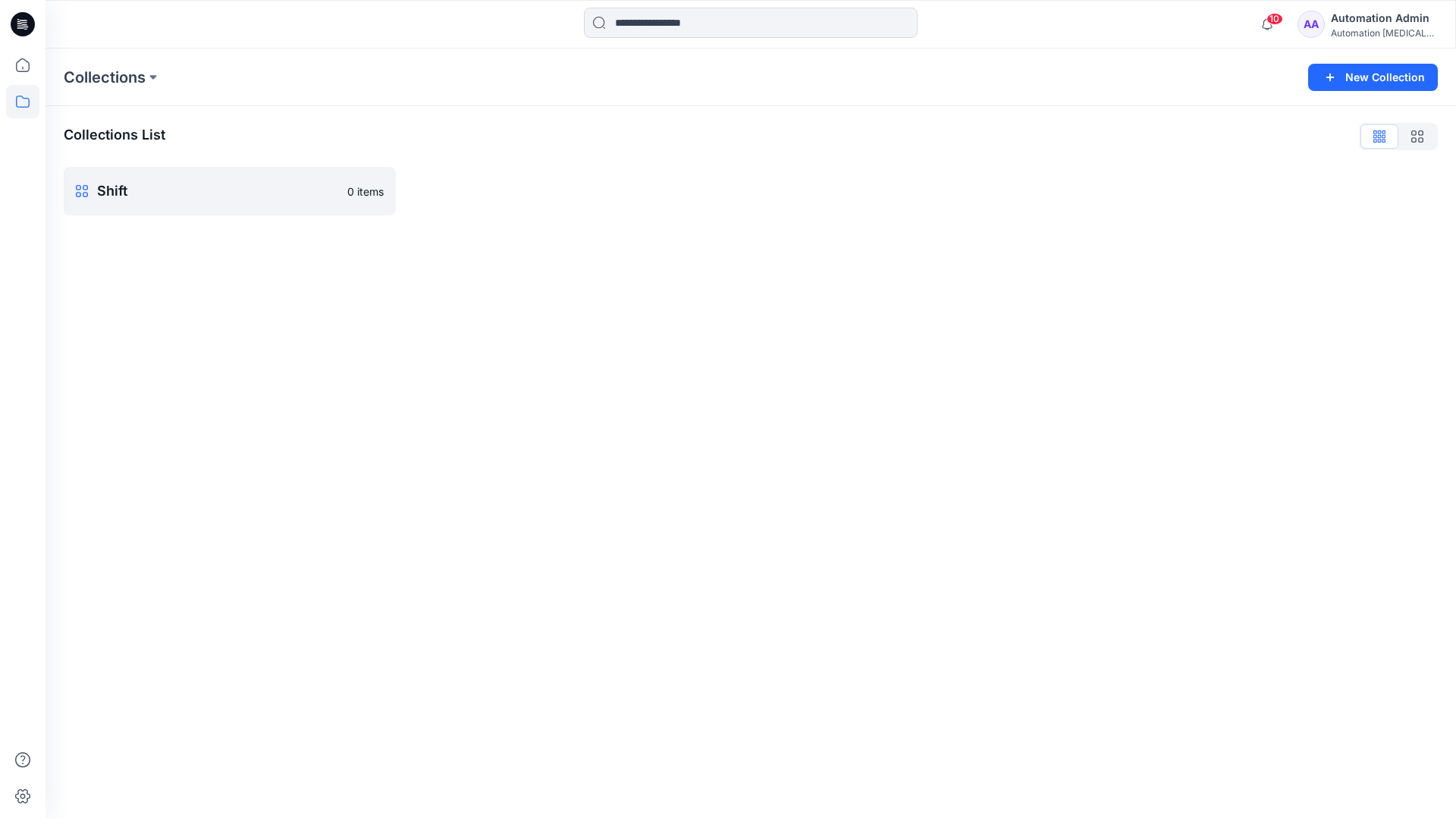
click at [1352, 18] on div "Automation Admin" at bounding box center [1384, 17] width 106 height 18
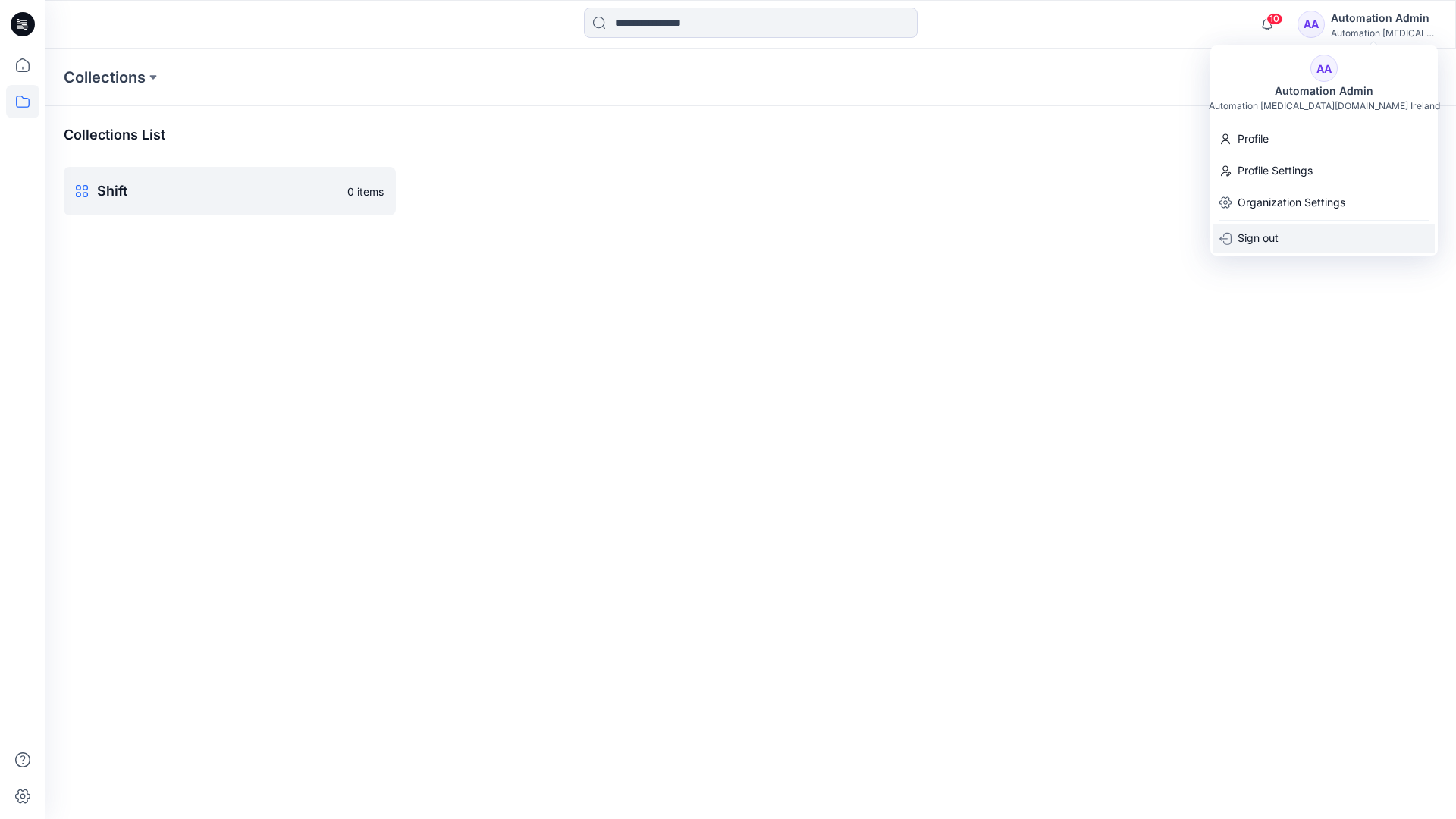
click at [1289, 233] on div "Sign out" at bounding box center [1323, 238] width 221 height 29
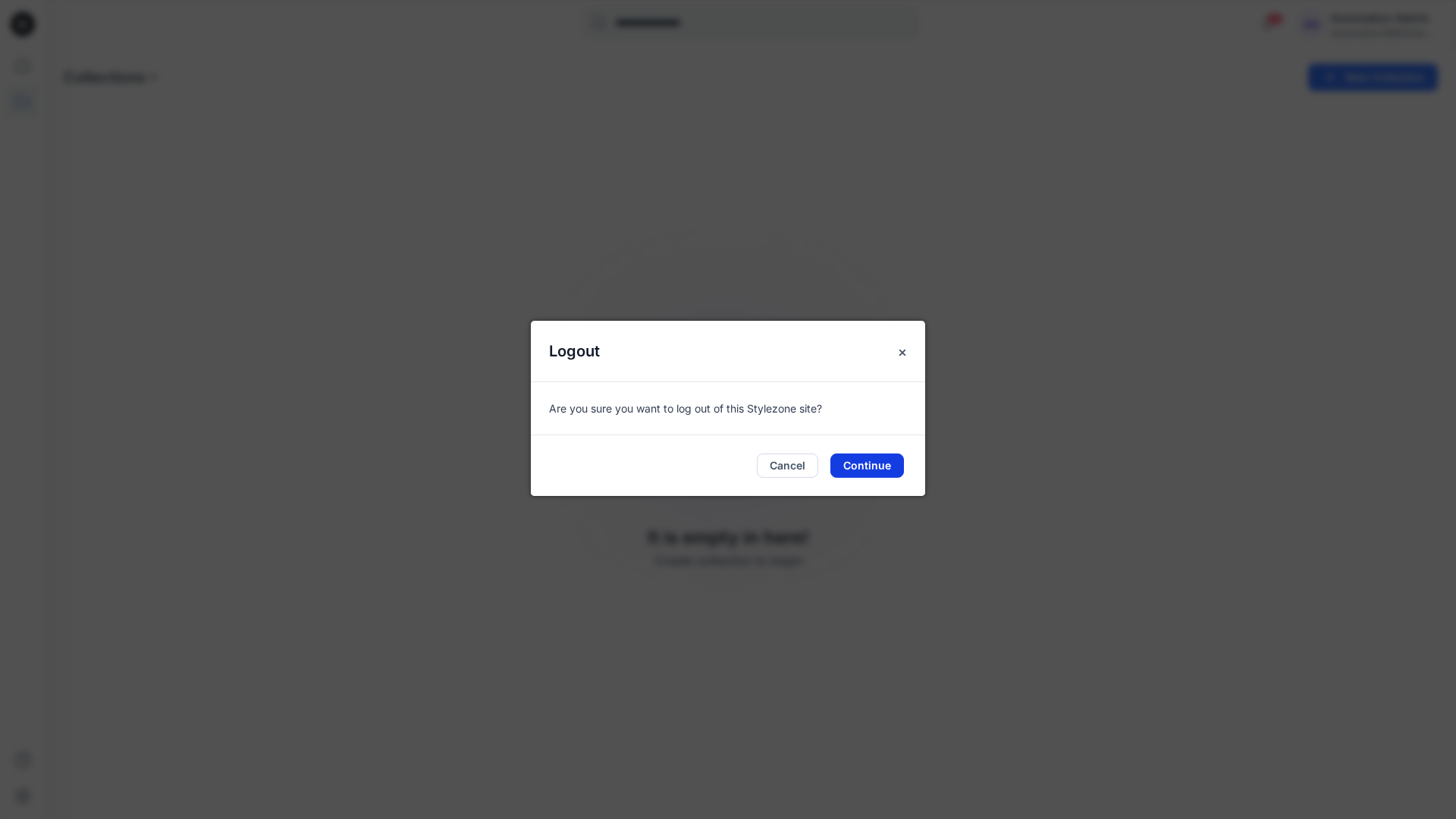
click at [868, 468] on button "Continue" at bounding box center [867, 466] width 74 height 24
